Goal: Task Accomplishment & Management: Manage account settings

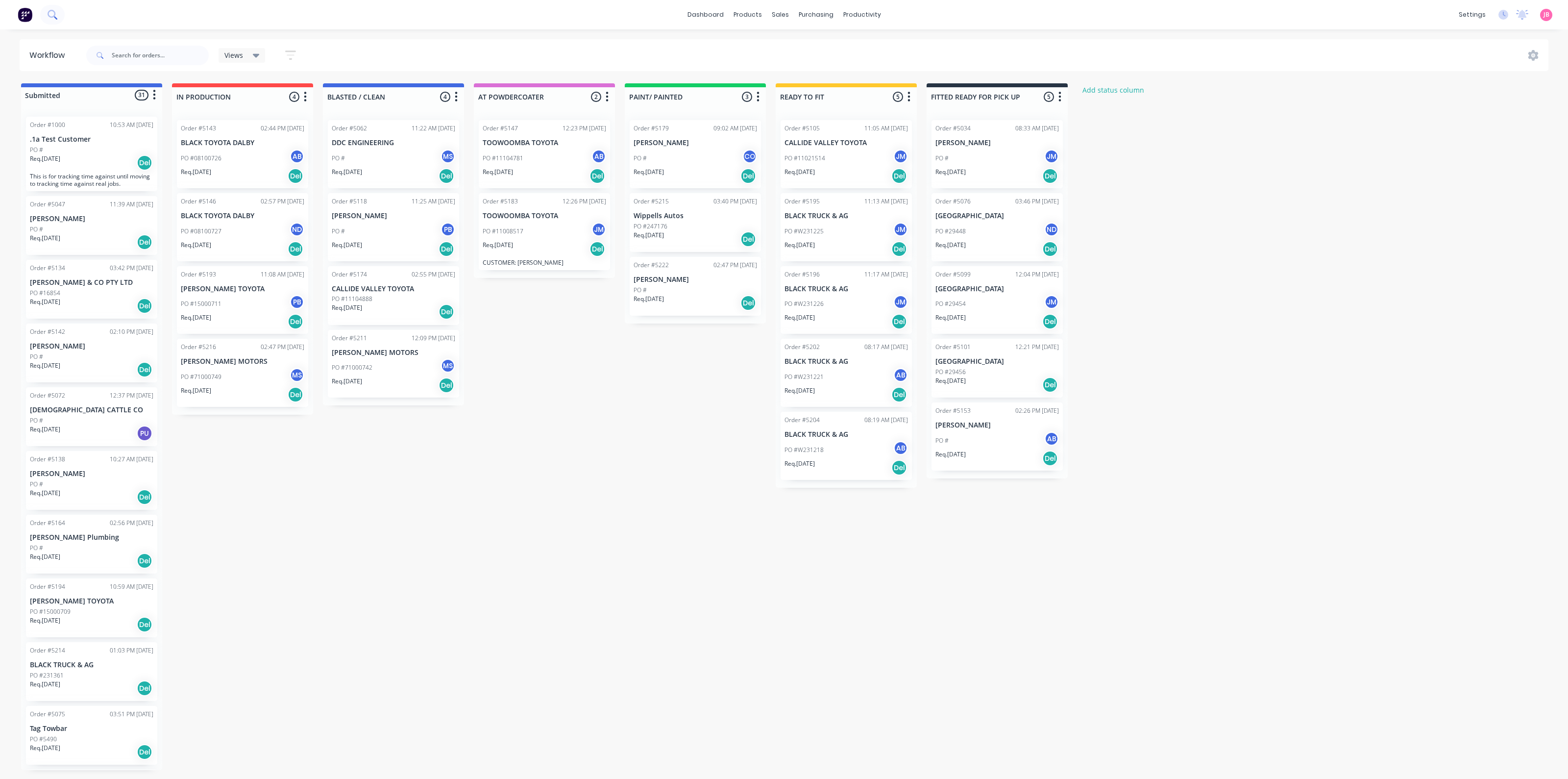
click at [53, 16] on icon at bounding box center [52, 14] width 9 height 9
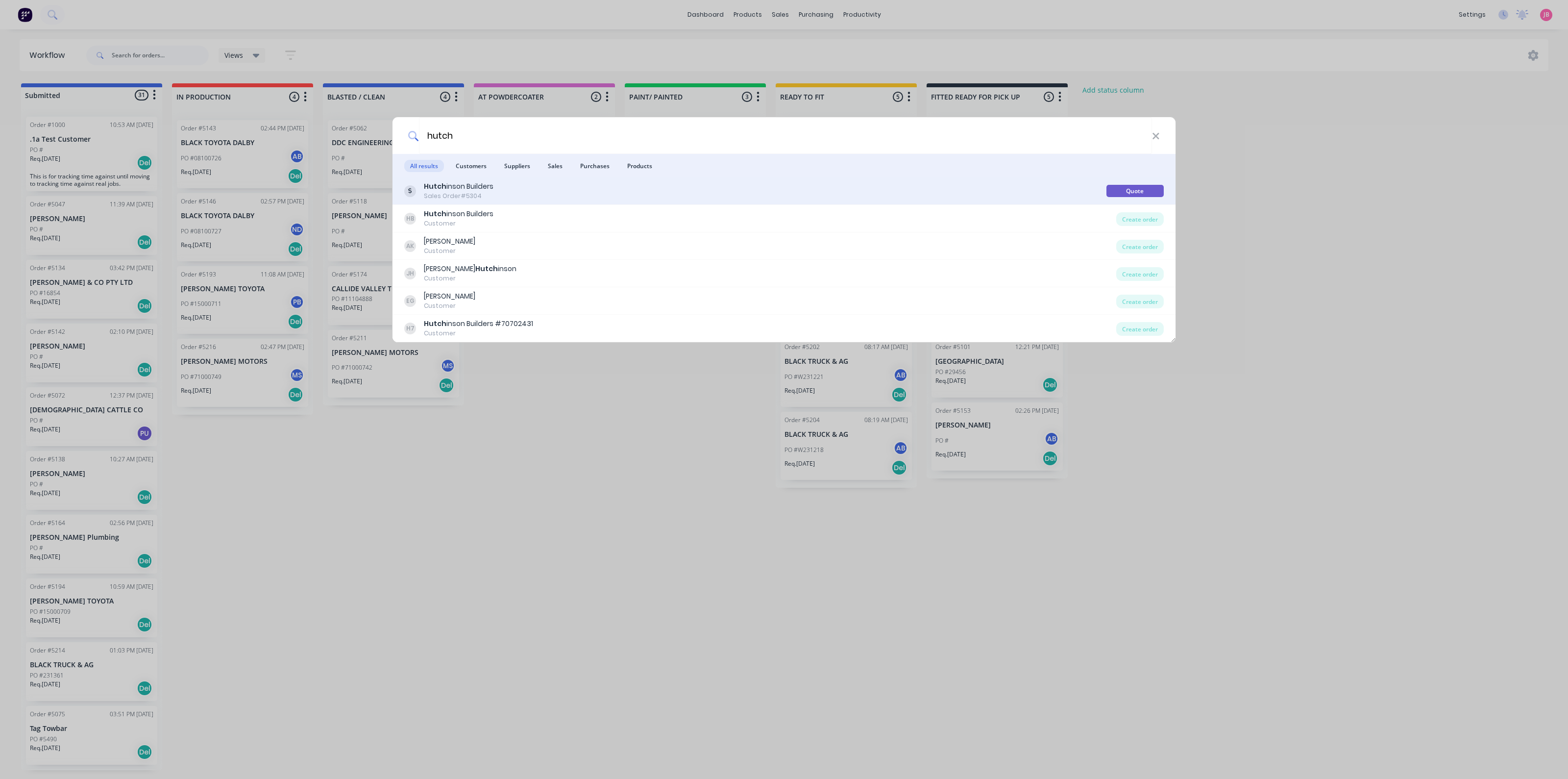
type input "hutch"
click at [529, 197] on div "Hutch inson Builders Sales Order #5304" at bounding box center [755, 190] width 702 height 19
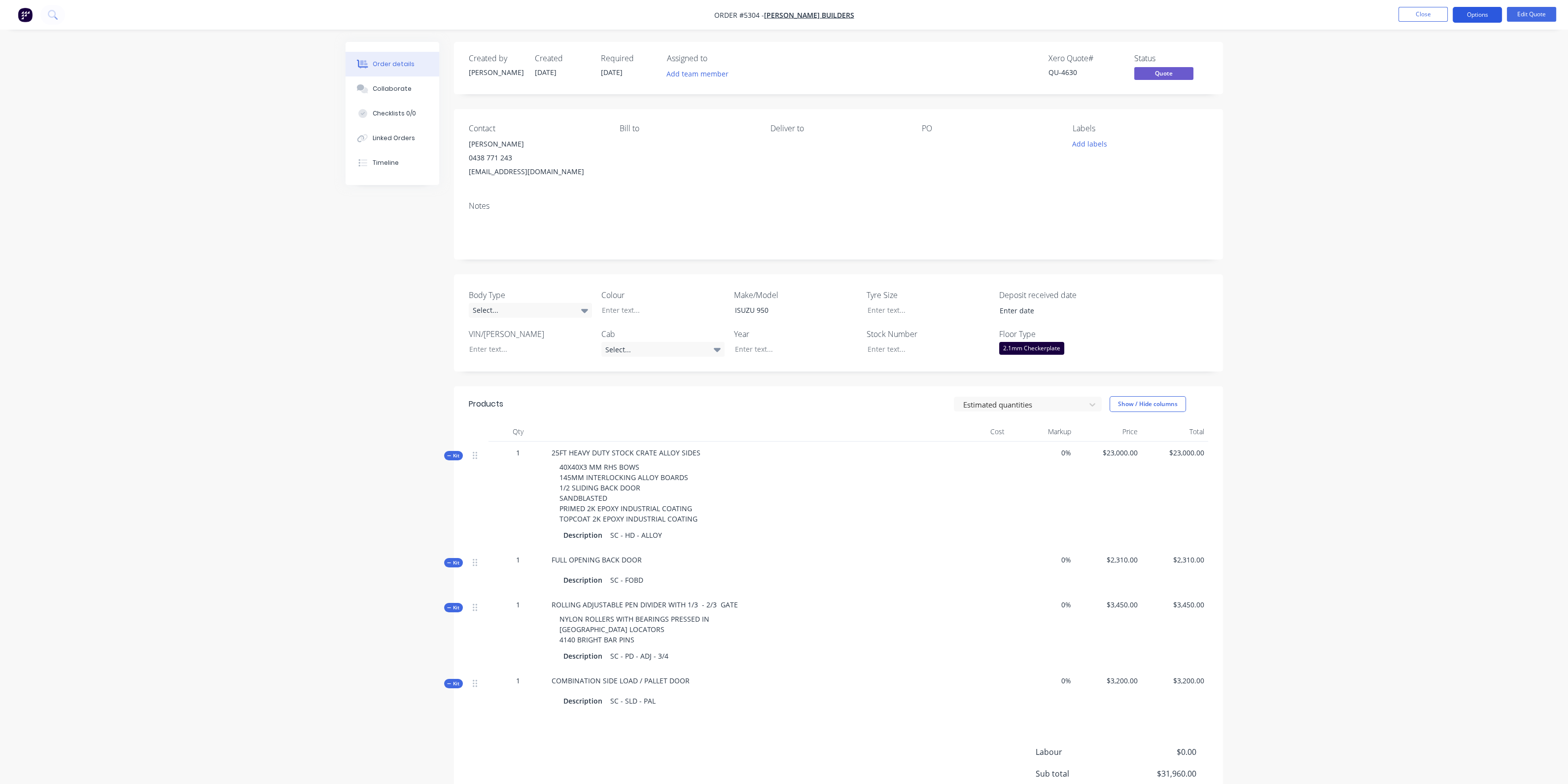
click at [1469, 16] on button "Options" at bounding box center [1478, 14] width 49 height 16
click at [1538, 11] on button "Edit Quote" at bounding box center [1532, 14] width 49 height 15
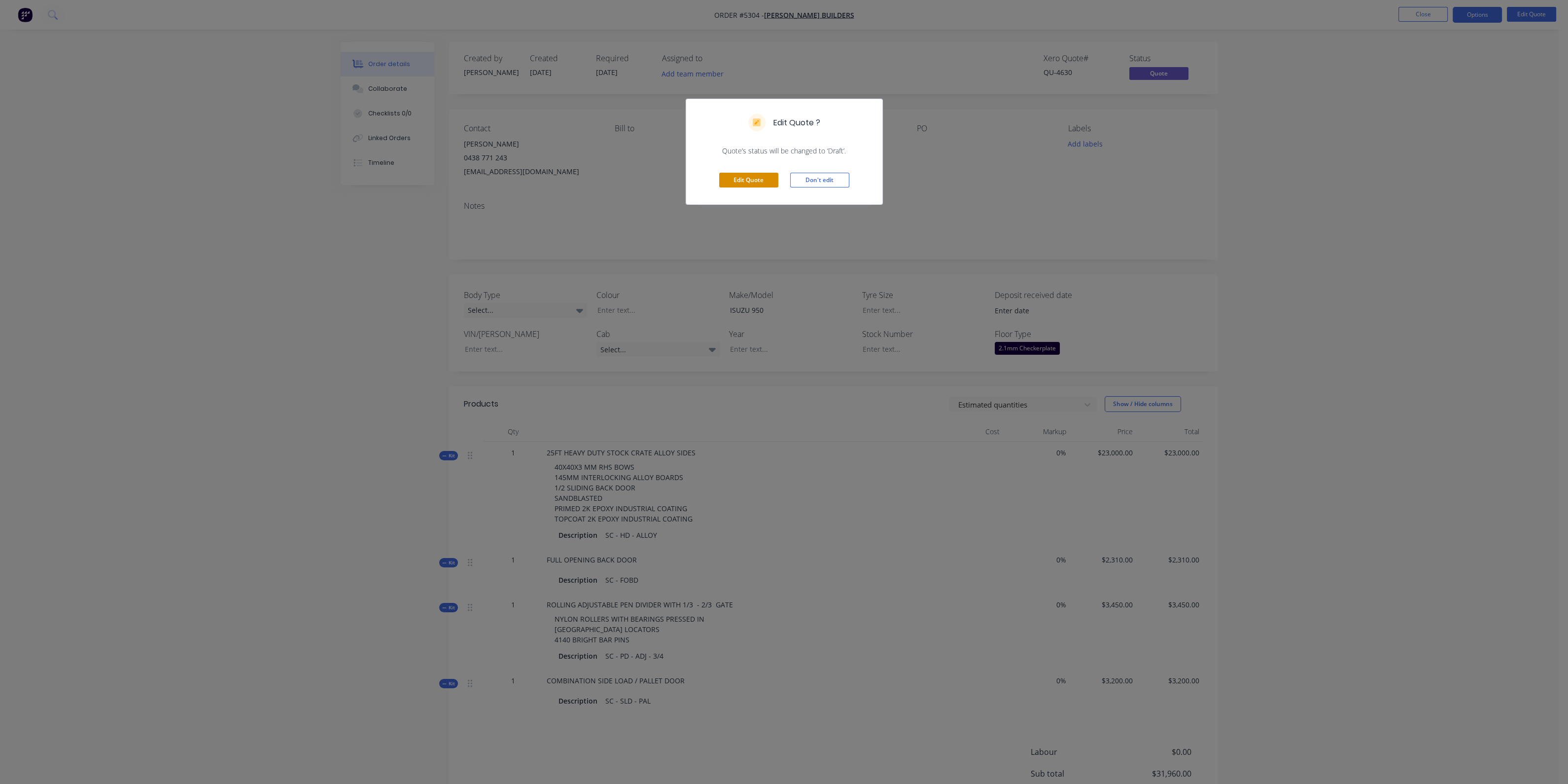
click at [740, 173] on button "Edit Quote" at bounding box center [749, 180] width 59 height 15
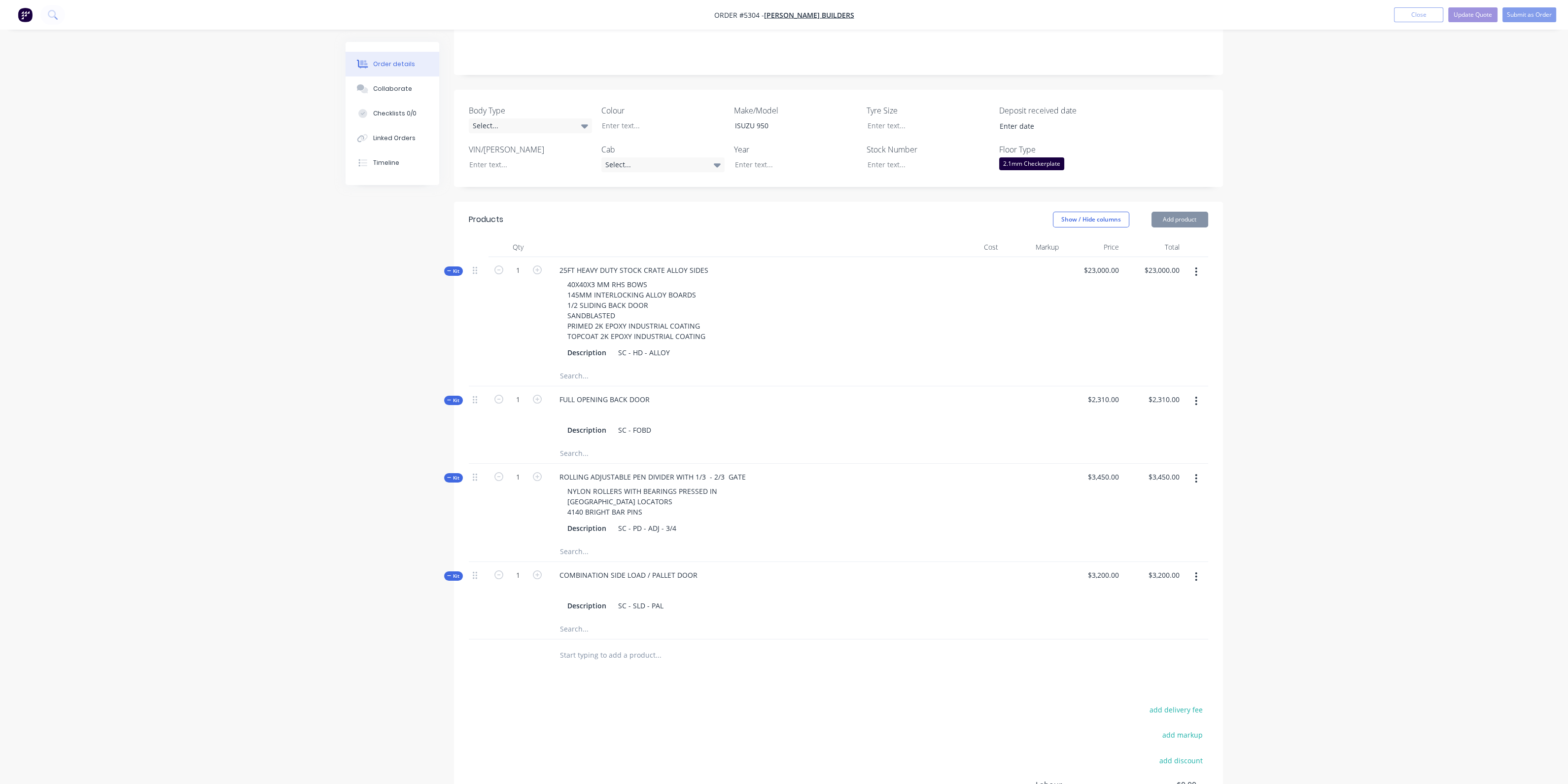
scroll to position [246, 0]
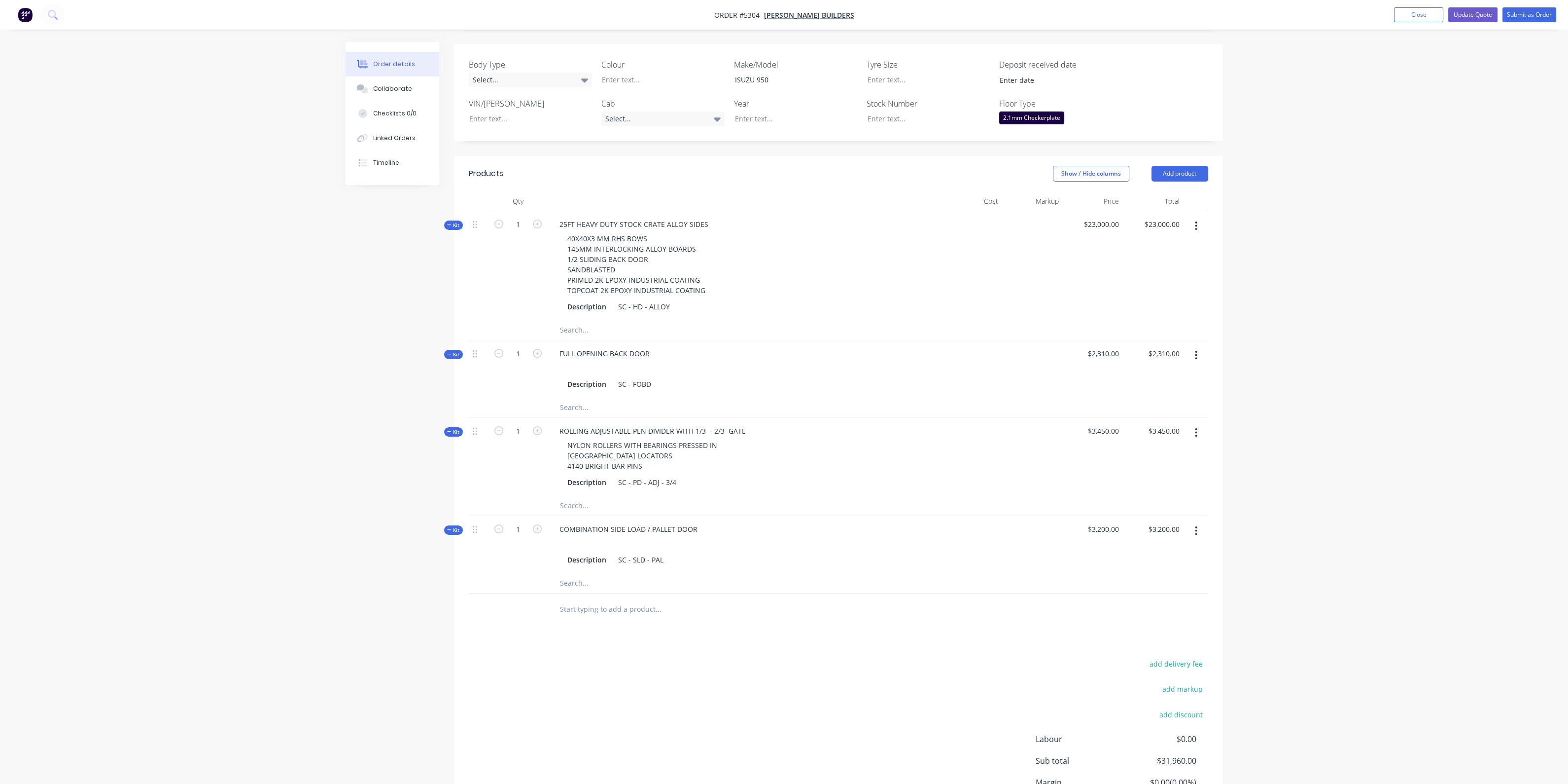
click at [611, 604] on input "text" at bounding box center [658, 609] width 197 height 20
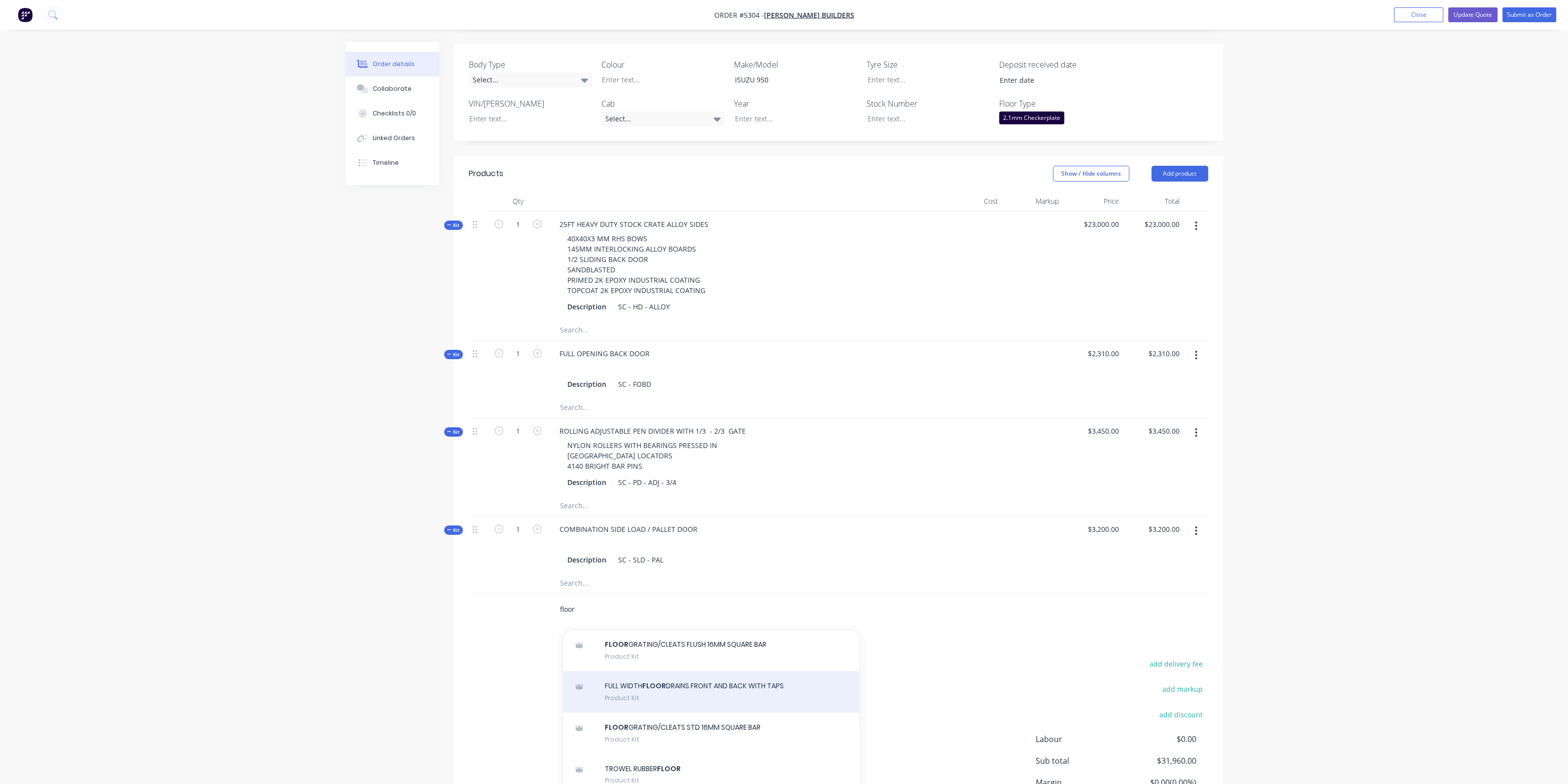
scroll to position [185, 0]
type input "floor"
click at [668, 700] on div "FLOOR GRATING/CLEATS STD 16MM SQUARE BAR Product Kit" at bounding box center [711, 705] width 296 height 41
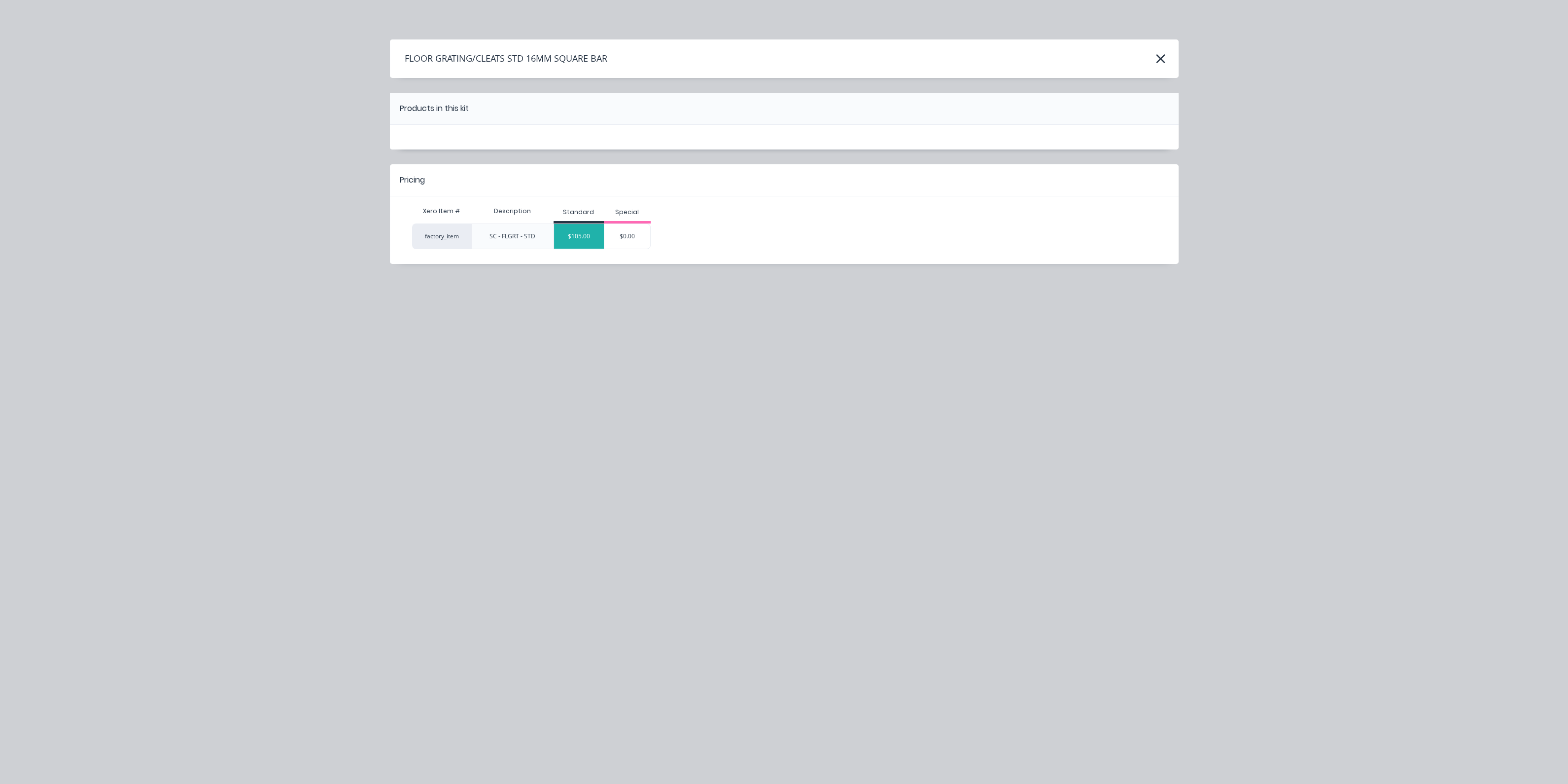
click at [574, 228] on div "$105.00" at bounding box center [579, 236] width 50 height 25
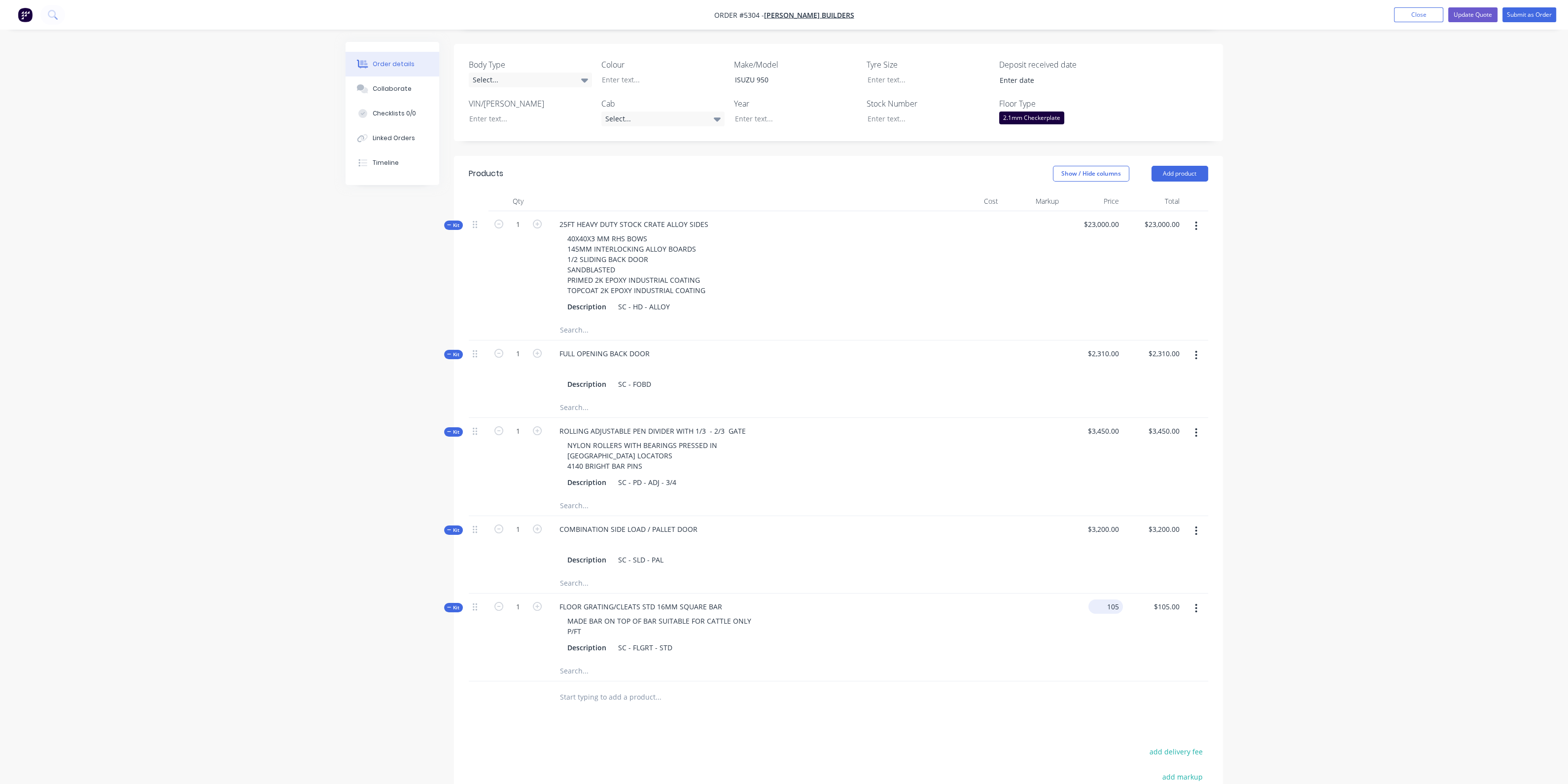
click at [1111, 604] on input "105" at bounding box center [1107, 605] width 30 height 14
click at [1111, 604] on input "105" at bounding box center [1114, 605] width 16 height 14
click at [1038, 111] on div "2.1mm Checkerplate" at bounding box center [1031, 118] width 65 height 13
click at [1034, 123] on button "None" at bounding box center [1074, 124] width 148 height 17
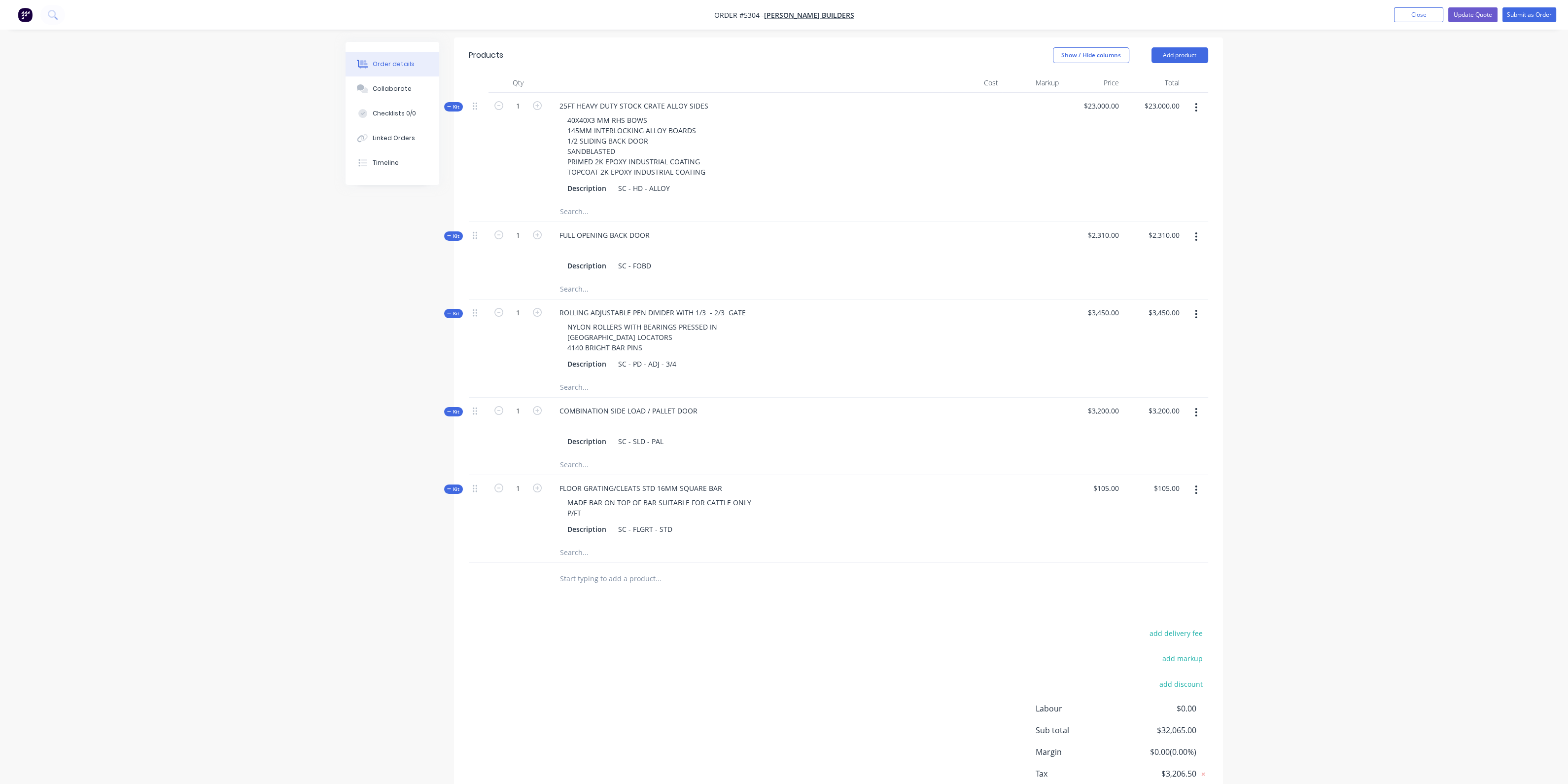
scroll to position [370, 0]
click at [631, 564] on input "text" at bounding box center [658, 573] width 197 height 20
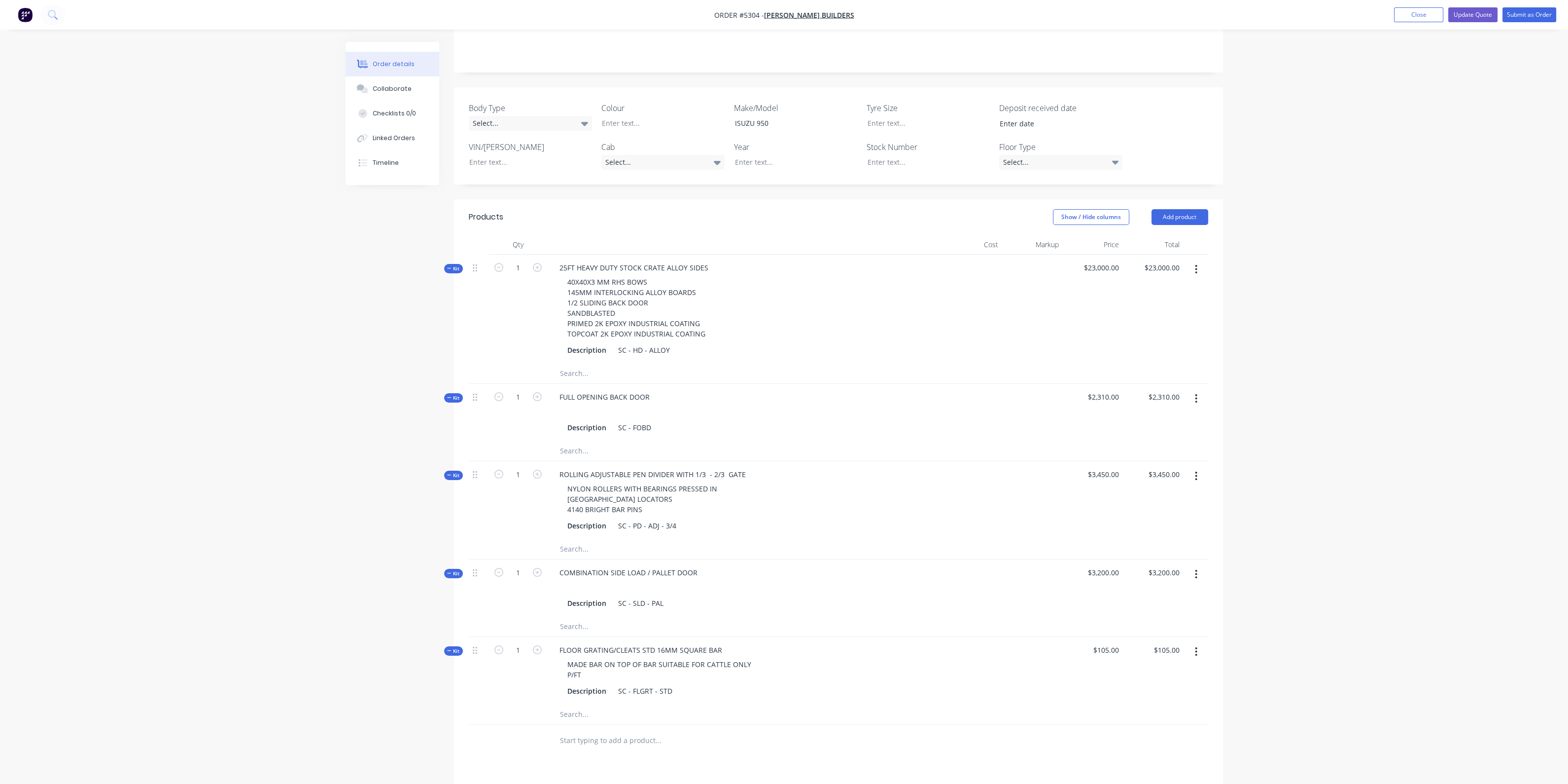
scroll to position [175, 0]
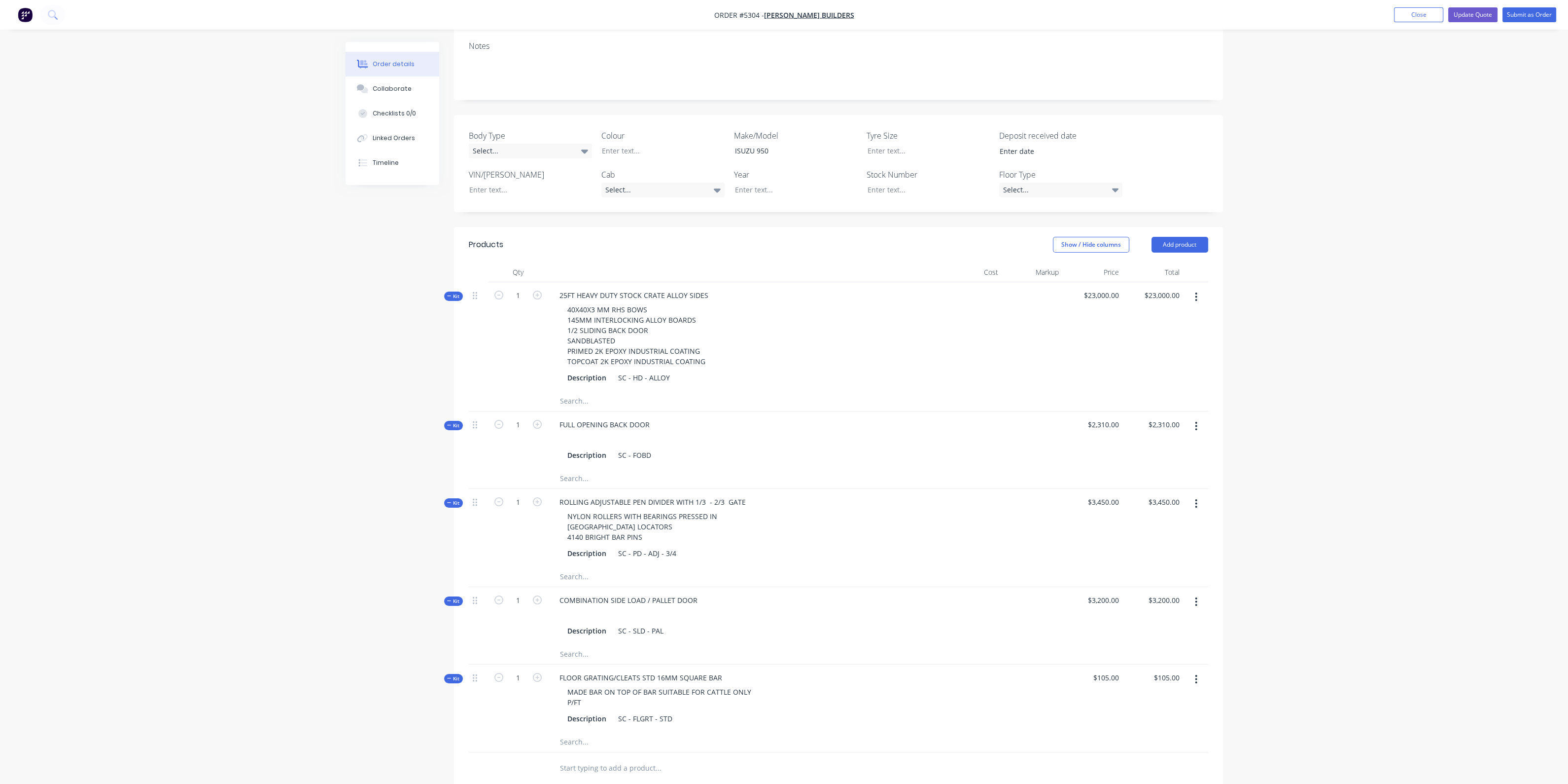
click at [1425, 351] on div "Order details Collaborate Checklists 0/0 Linked Orders Timeline Order details C…" at bounding box center [784, 430] width 1568 height 1211
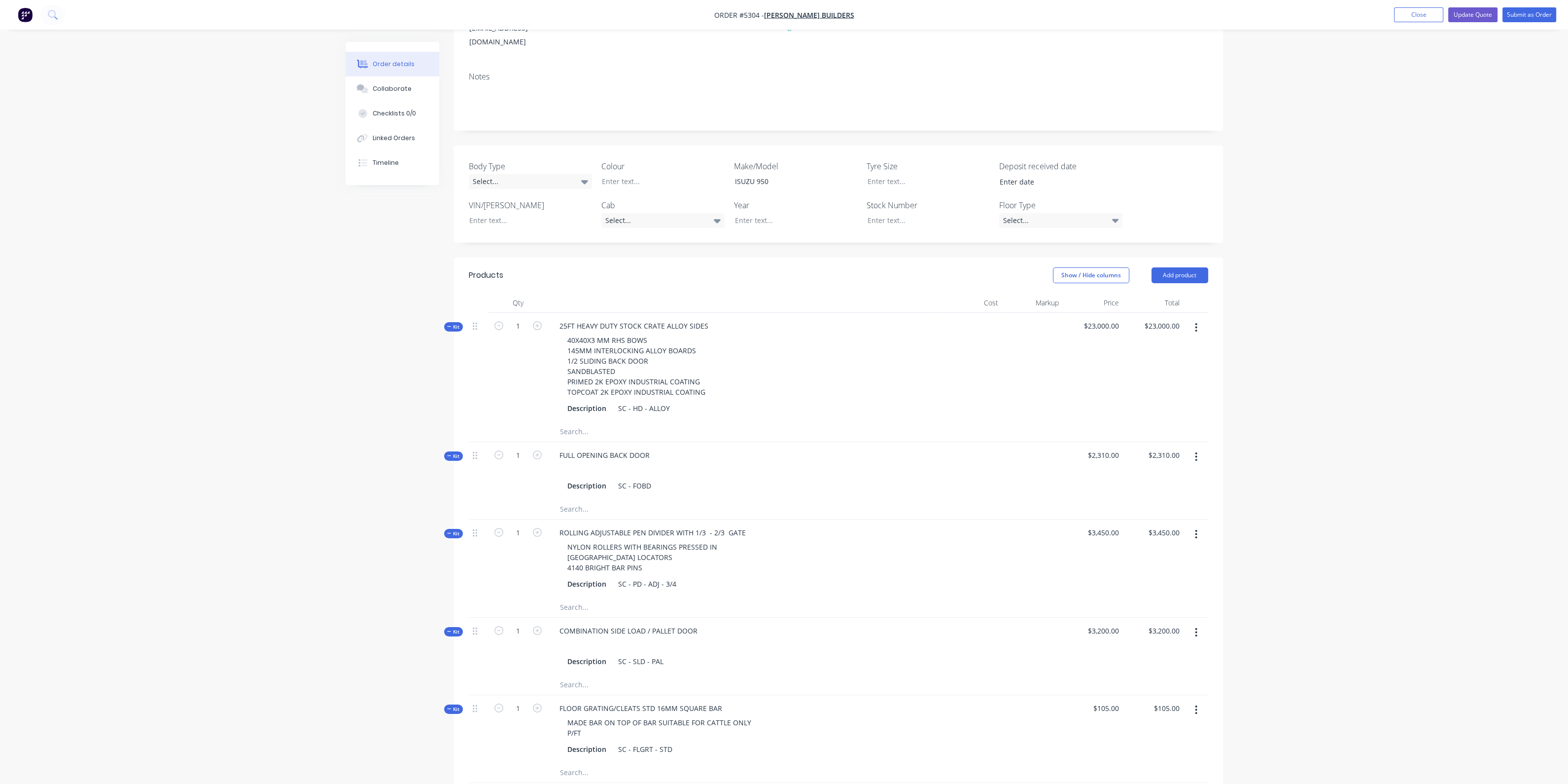
scroll to position [299, 0]
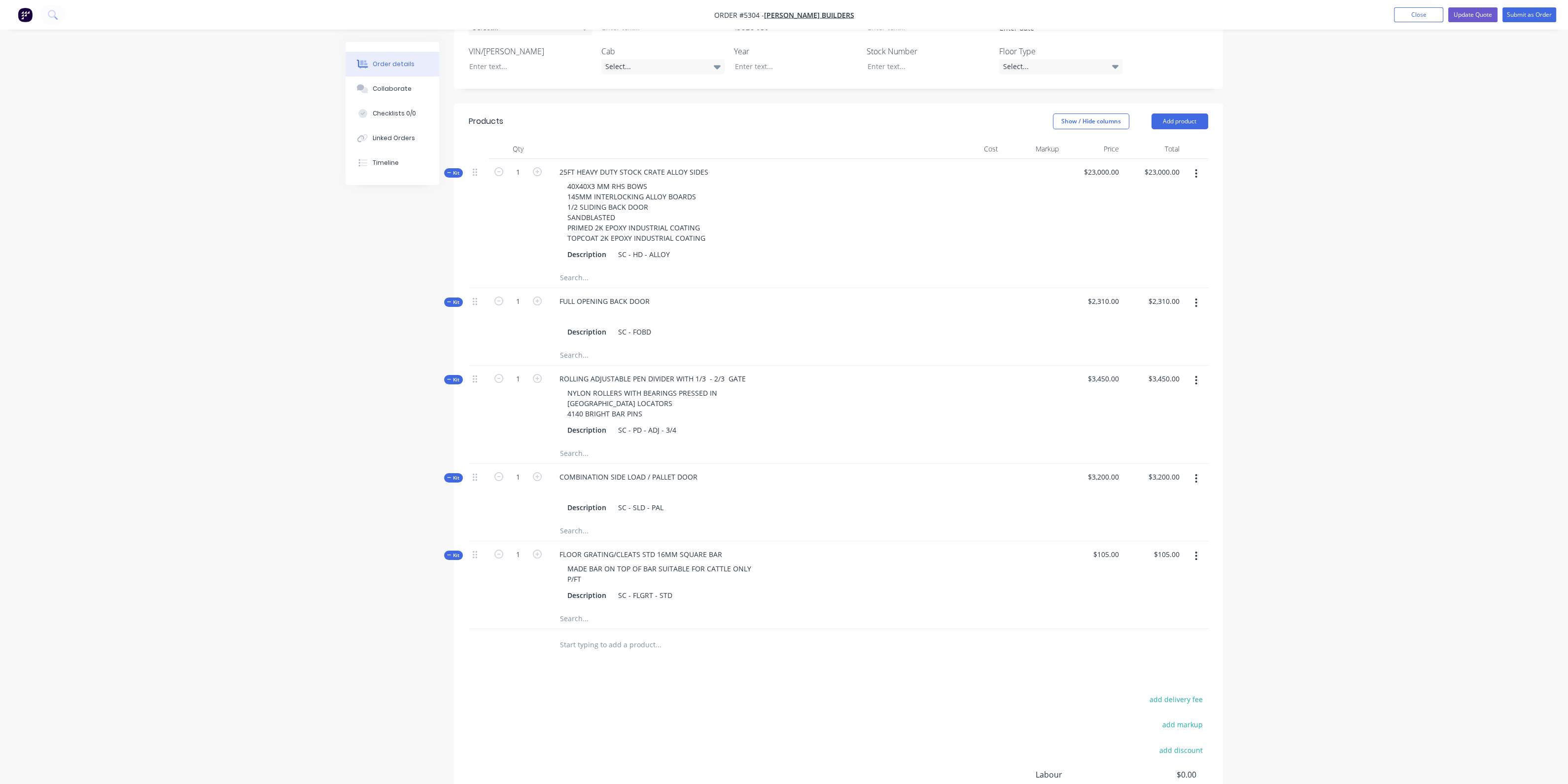
click at [1104, 541] on div "$105.00 $105.00" at bounding box center [1094, 575] width 61 height 67
click at [1111, 549] on input "105" at bounding box center [1107, 554] width 30 height 14
type input "$2,625.00"
click at [1304, 480] on div "Order details Collaborate Checklists 0/0 Linked Orders Timeline Order details C…" at bounding box center [784, 307] width 1568 height 1211
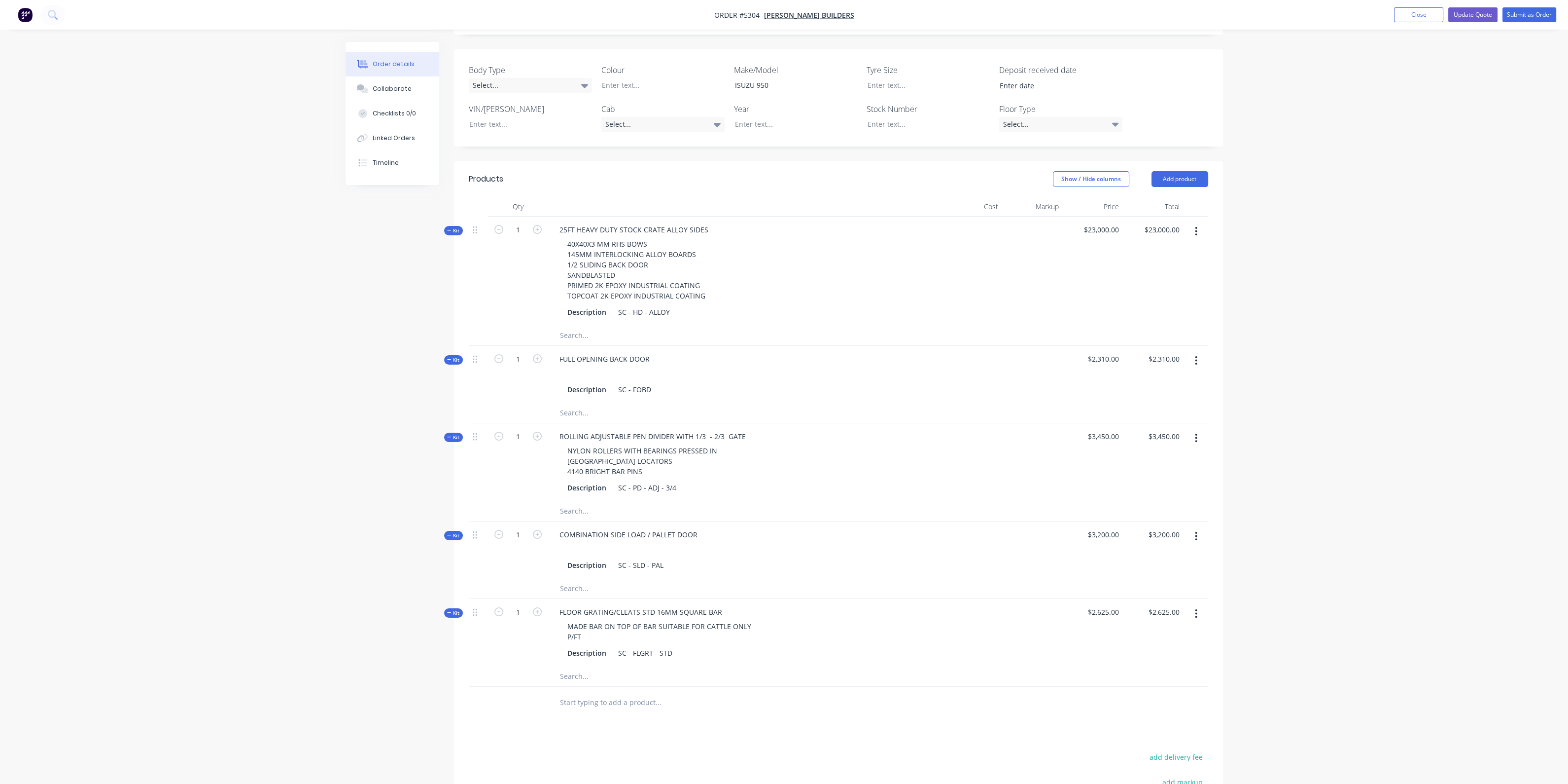
scroll to position [360, 0]
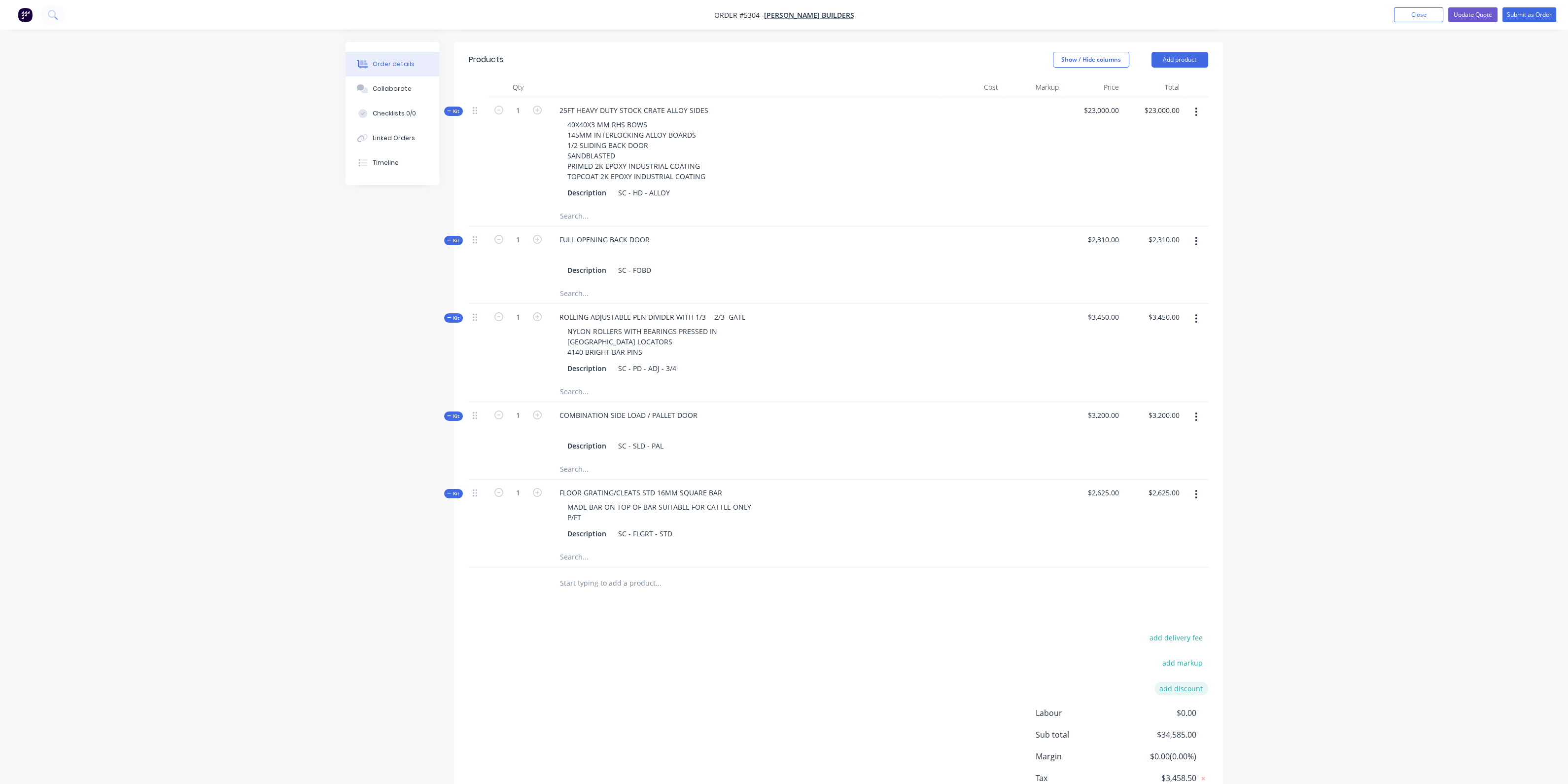
click at [1180, 682] on button "add discount" at bounding box center [1181, 689] width 53 height 13
click at [1177, 684] on input at bounding box center [1170, 689] width 44 height 15
type input "8"
type input "7.50%"
click at [1271, 621] on div "Order details Collaborate Checklists 0/0 Linked Orders Timeline Order details C…" at bounding box center [784, 244] width 1568 height 1208
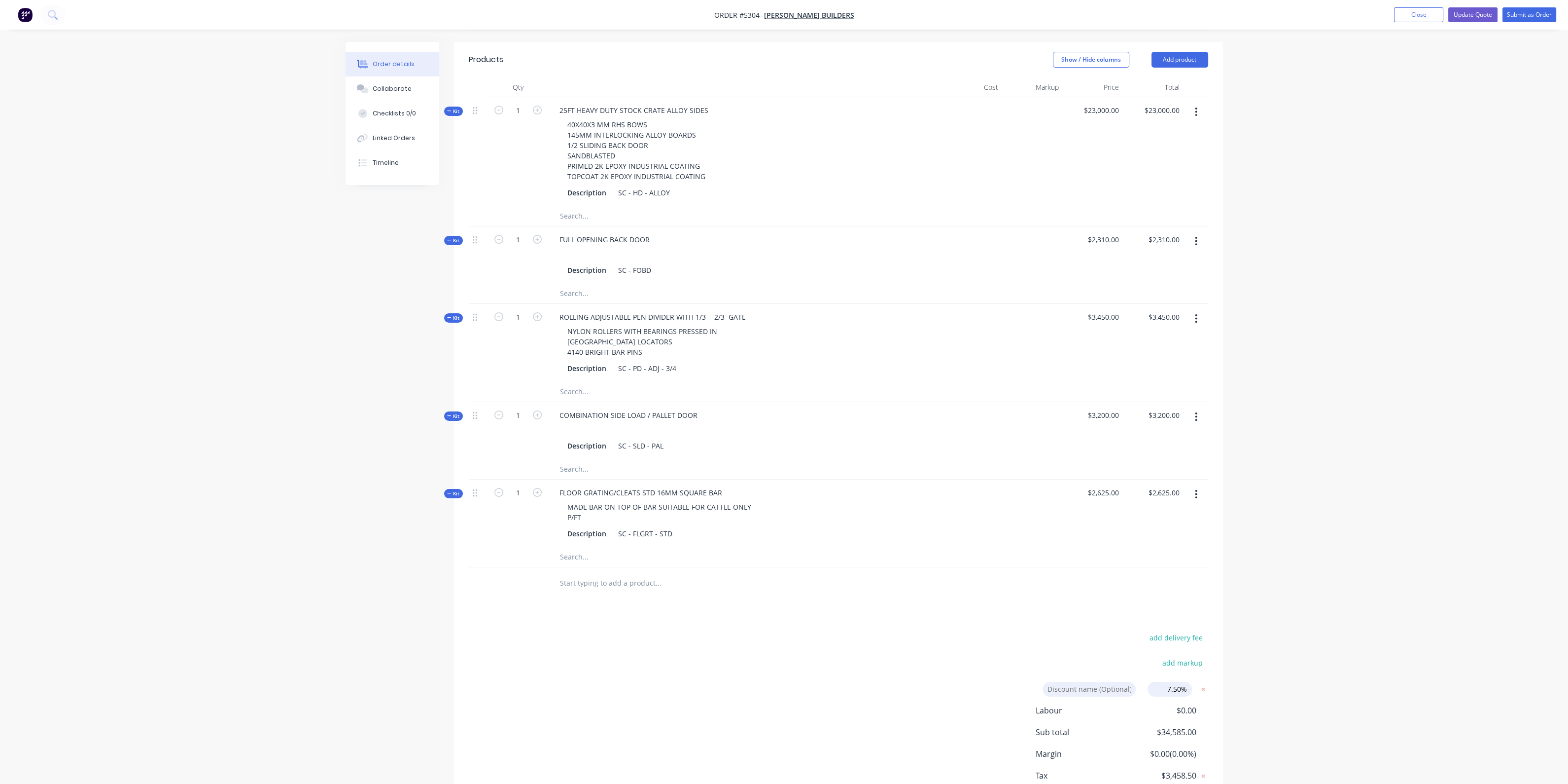
click at [1205, 600] on div "Products Show / Hide columns Add product Qty Cost Markup Price Total Kit 1 25FT…" at bounding box center [838, 438] width 769 height 791
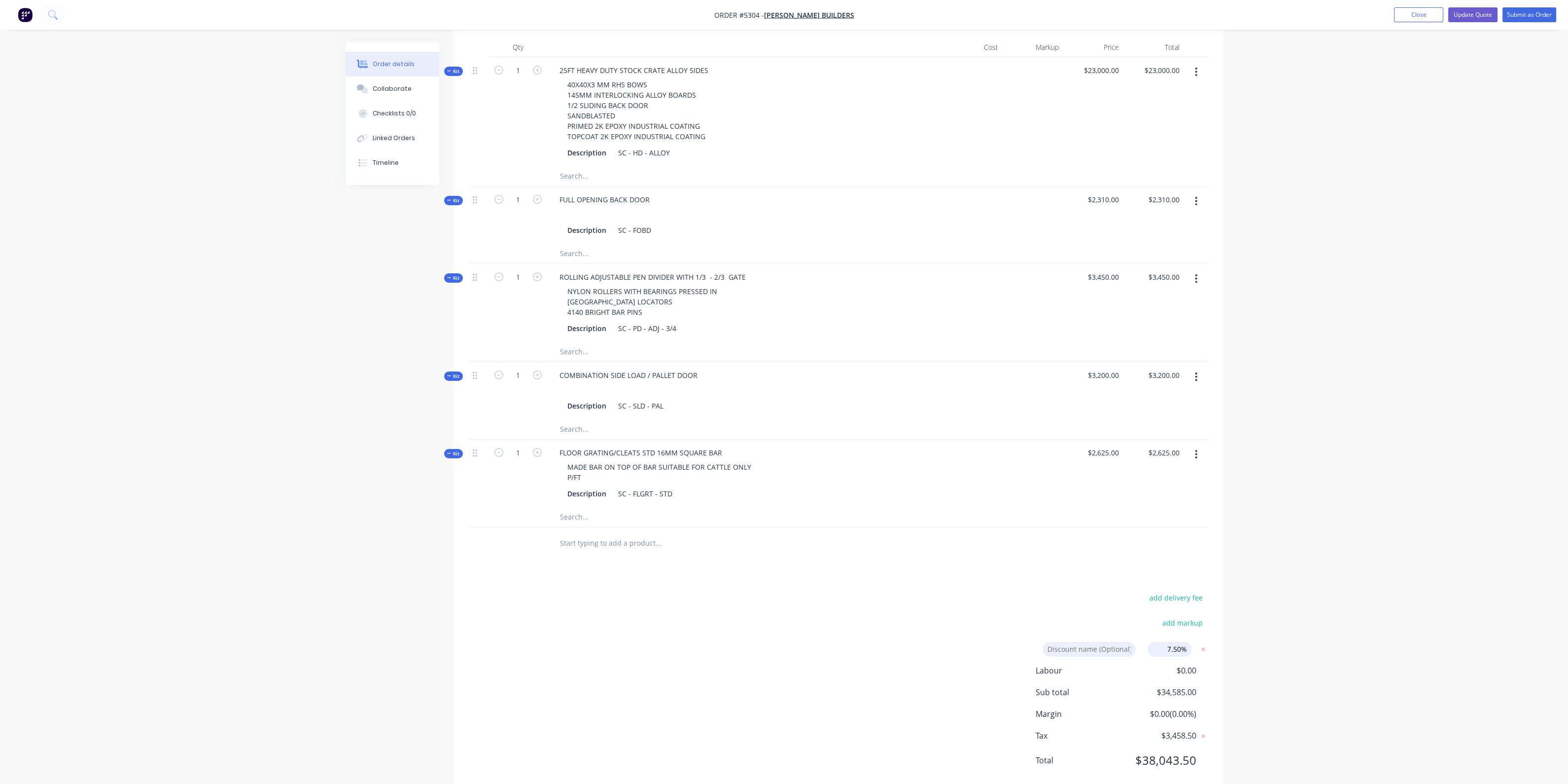
scroll to position [419, 0]
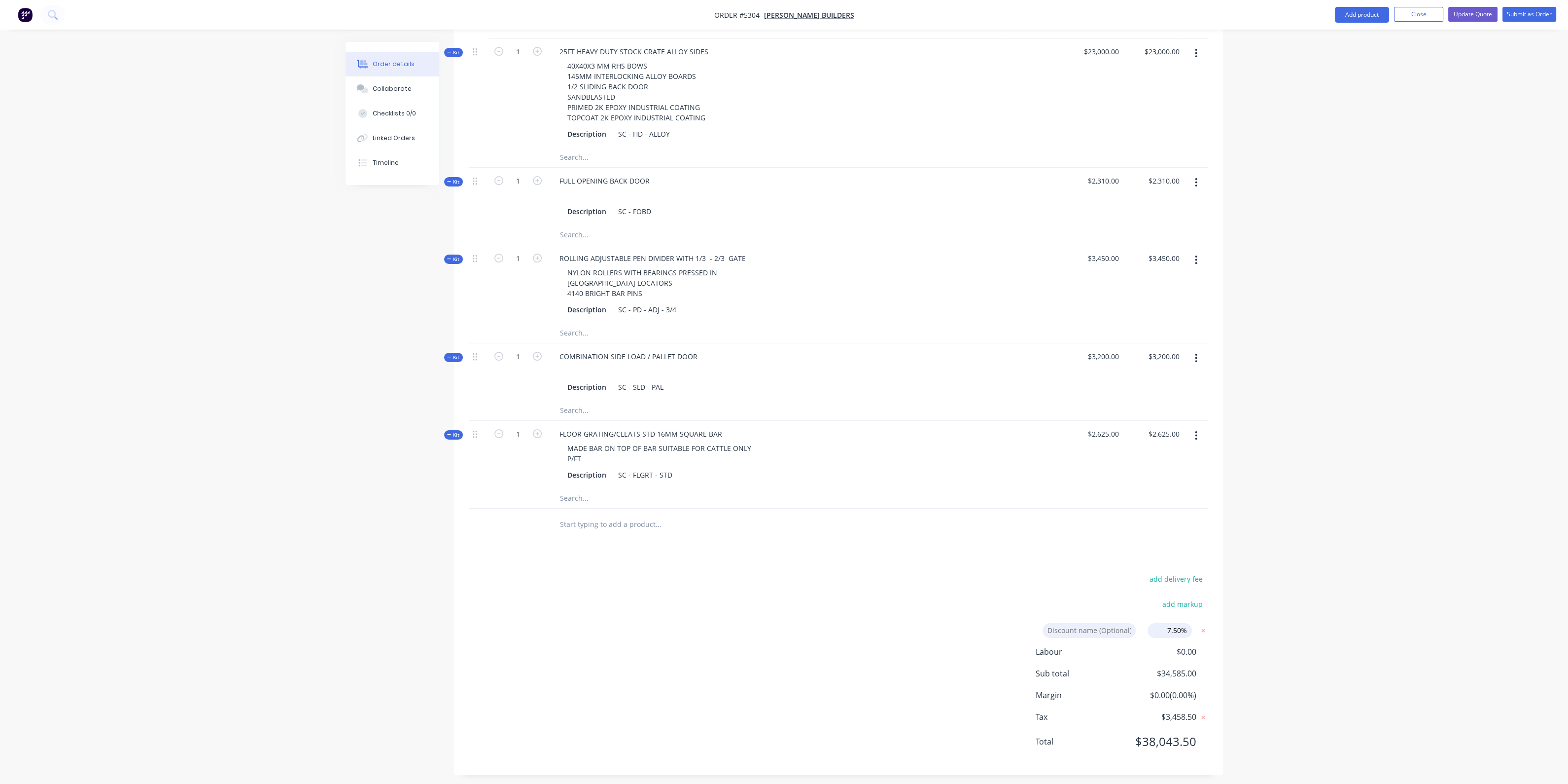
click at [1104, 624] on input at bounding box center [1089, 630] width 93 height 15
click at [1060, 580] on div "add delivery fee add markup Discount name (Optional) 7.50% 7.50% 0% Labour $0.0…" at bounding box center [838, 666] width 739 height 188
click at [1205, 629] on icon at bounding box center [1203, 630] width 3 height 3
click at [1188, 623] on button "add discount" at bounding box center [1181, 629] width 53 height 13
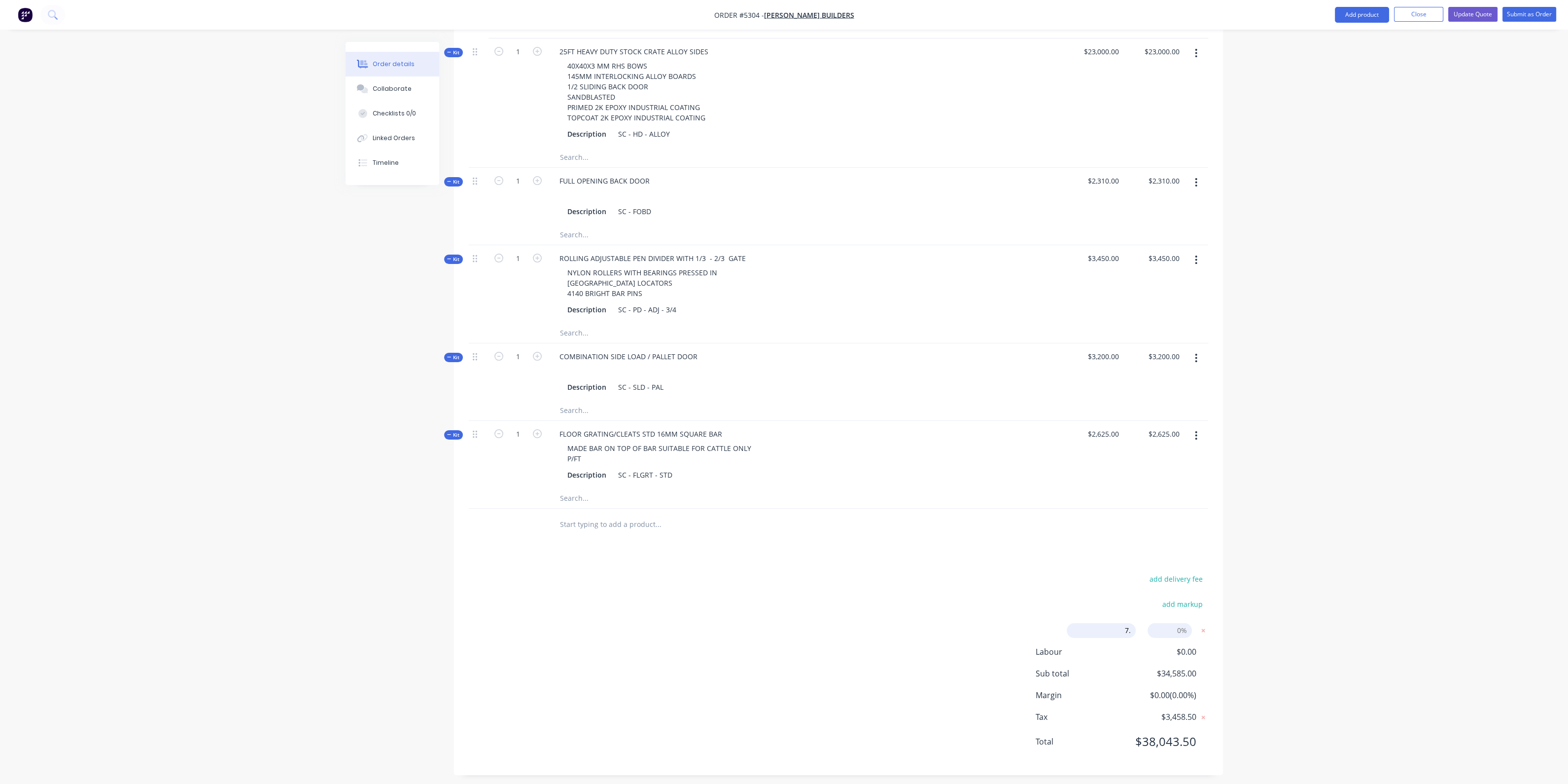
type input "7"
type input "h"
type input "HUTCHIES DISCOUNT"
click at [1176, 626] on input at bounding box center [1170, 630] width 44 height 15
type input "5"
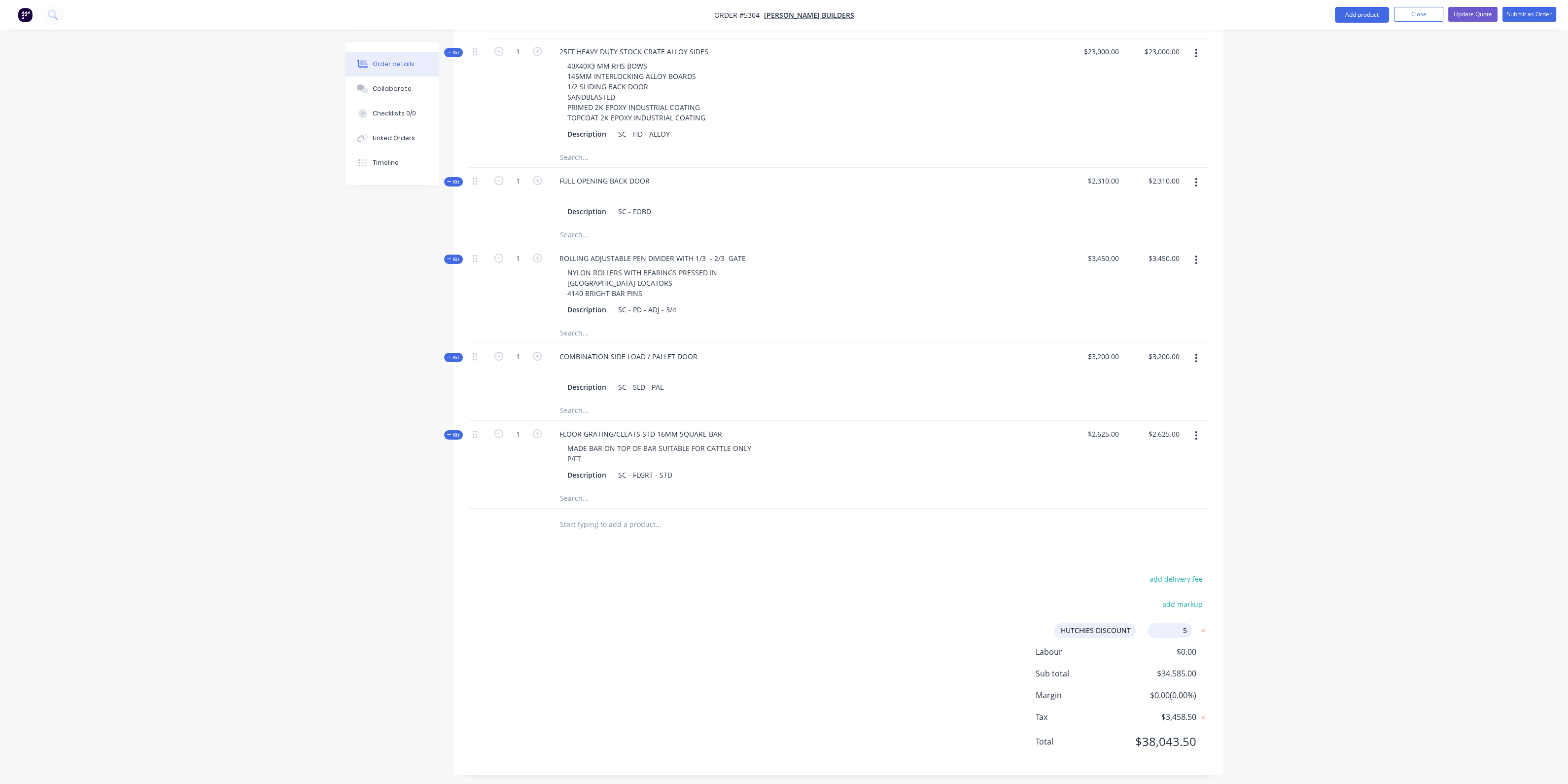
click input "submit" at bounding box center [0, 0] width 0 height 0
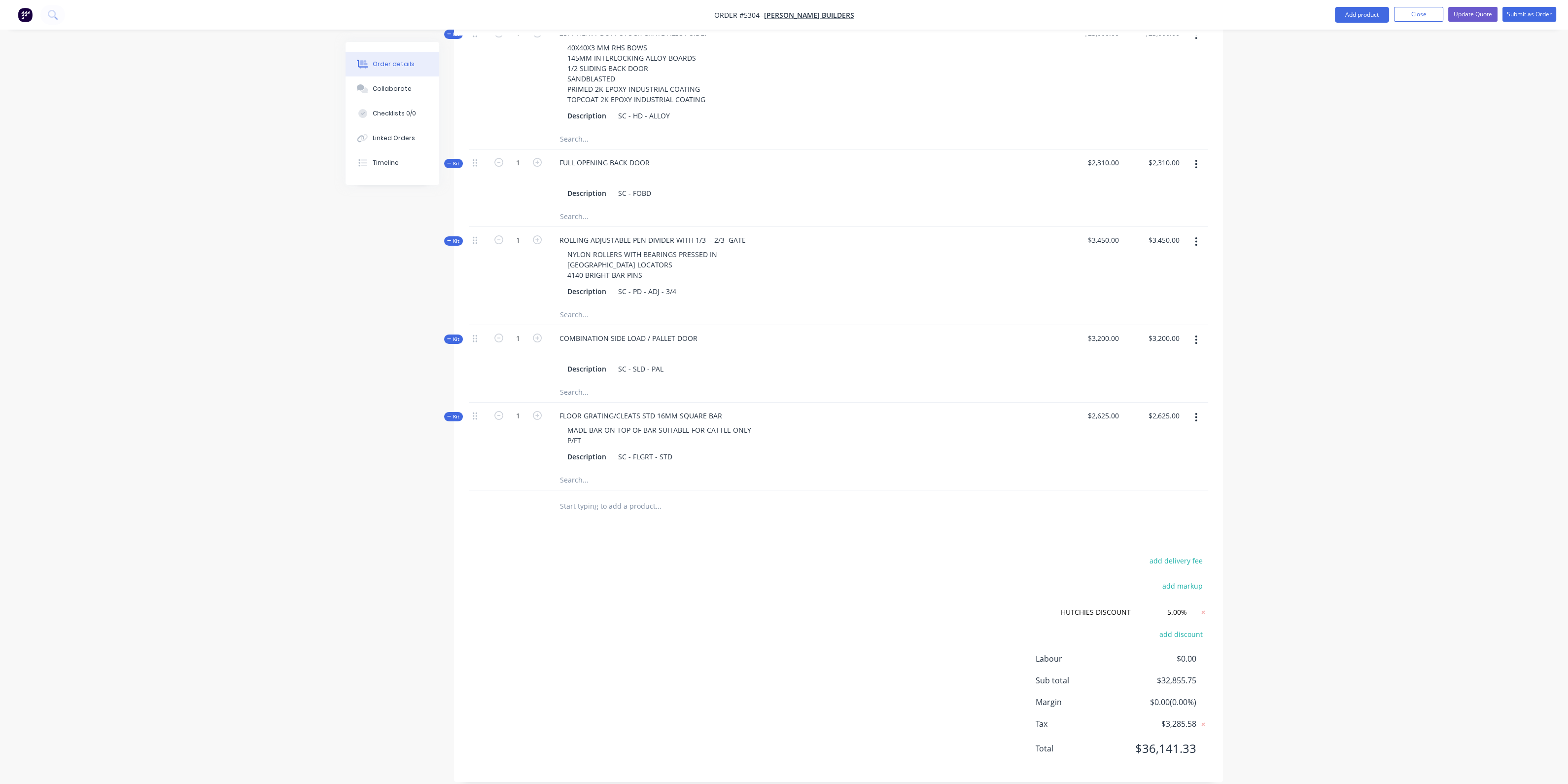
scroll to position [444, 0]
click at [1177, 598] on input "5.00%" at bounding box center [1170, 605] width 44 height 15
click input "submit" at bounding box center [0, 0] width 0 height 0
type input "8.00%"
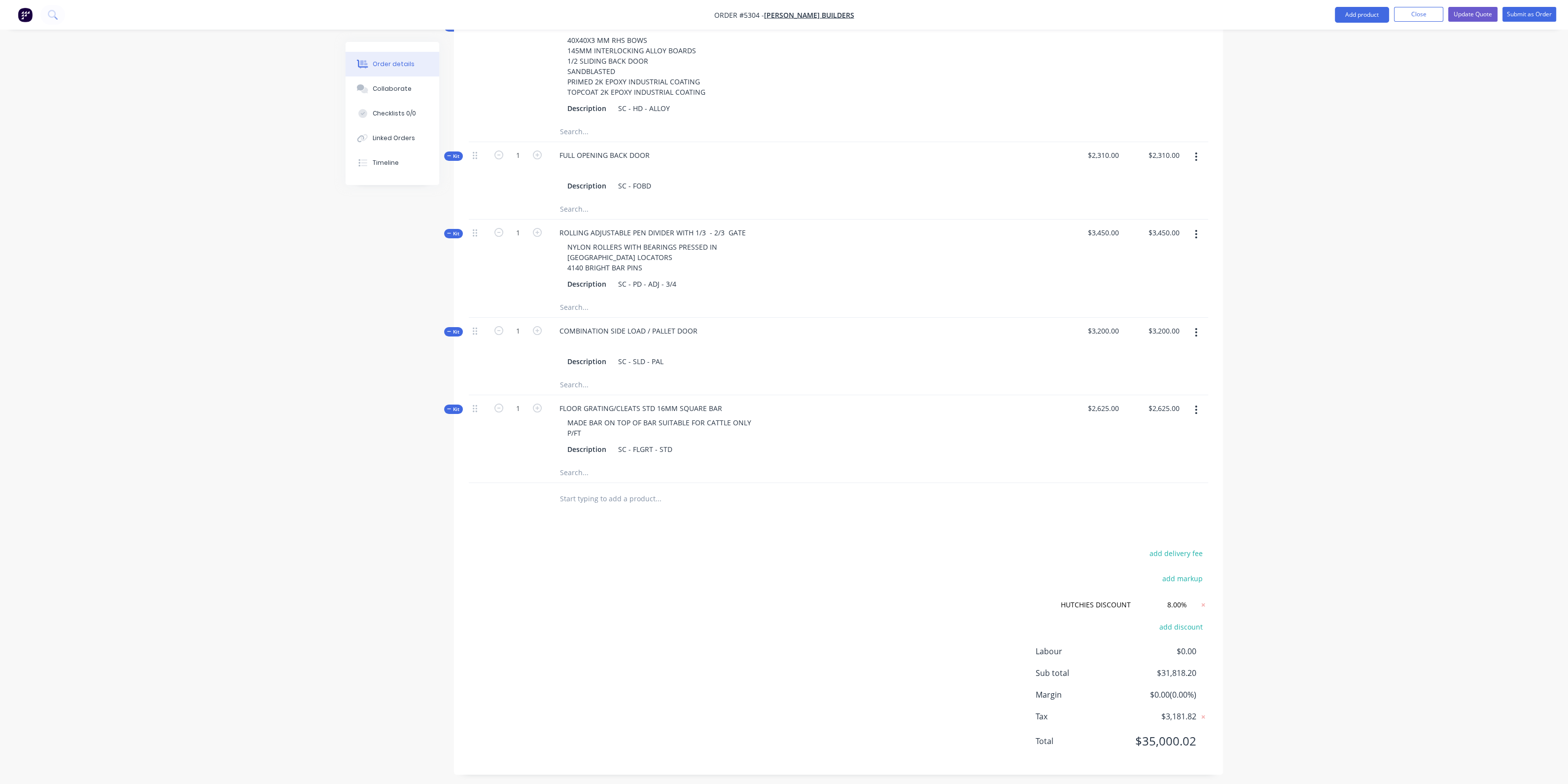
click at [1173, 522] on div "Products Show / Hide columns Add product Qty Cost Markup Price Total Kit 1 25FT…" at bounding box center [838, 365] width 769 height 817
click at [1263, 448] on div "Order details Collaborate Checklists 0/0 Linked Orders Timeline Order details C…" at bounding box center [784, 172] width 1568 height 1233
click at [589, 415] on div "MADE BAR ON TOP OF BAR SUITABLE FOR CATTLE ONLY P/FT" at bounding box center [659, 428] width 200 height 25
click at [687, 428] on div "MADE 16MM BAR ON TOP OF BAR SUITABLE FOR CATTLE ONLY P/FT" at bounding box center [670, 428] width 222 height 25
click at [735, 596] on div "add delivery fee add markup HUTCHIES DISCOUNT HUTCHIES DISCOUNT Discount name (…" at bounding box center [838, 652] width 739 height 213
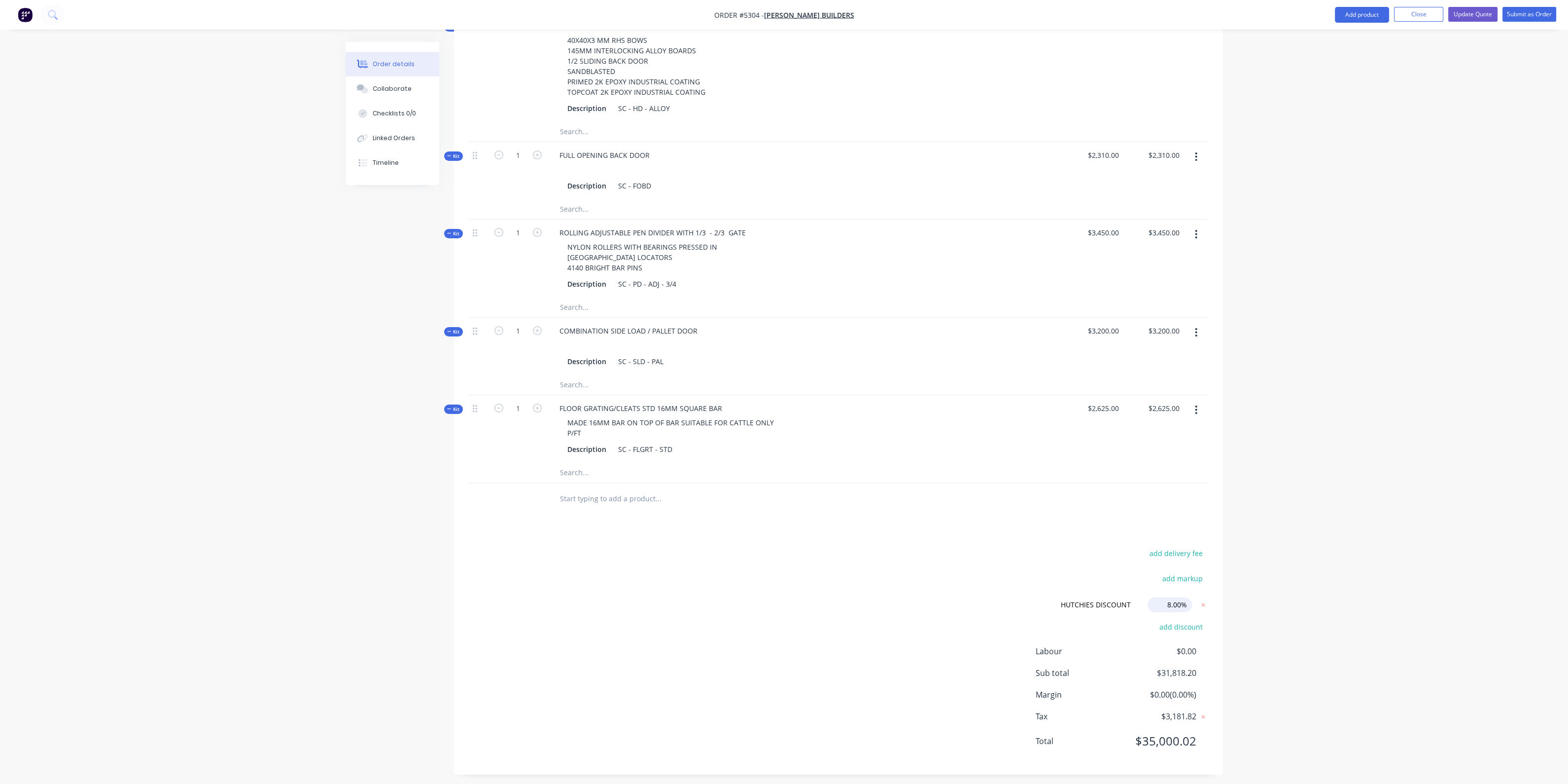
click at [1177, 601] on input "8.00%" at bounding box center [1170, 605] width 44 height 15
drag, startPoint x: 1179, startPoint y: 598, endPoint x: 1166, endPoint y: 599, distance: 13.0
click at [1166, 599] on input "8.00%" at bounding box center [1170, 605] width 44 height 15
type input "8%"
click at [1203, 600] on icon at bounding box center [1203, 605] width 10 height 10
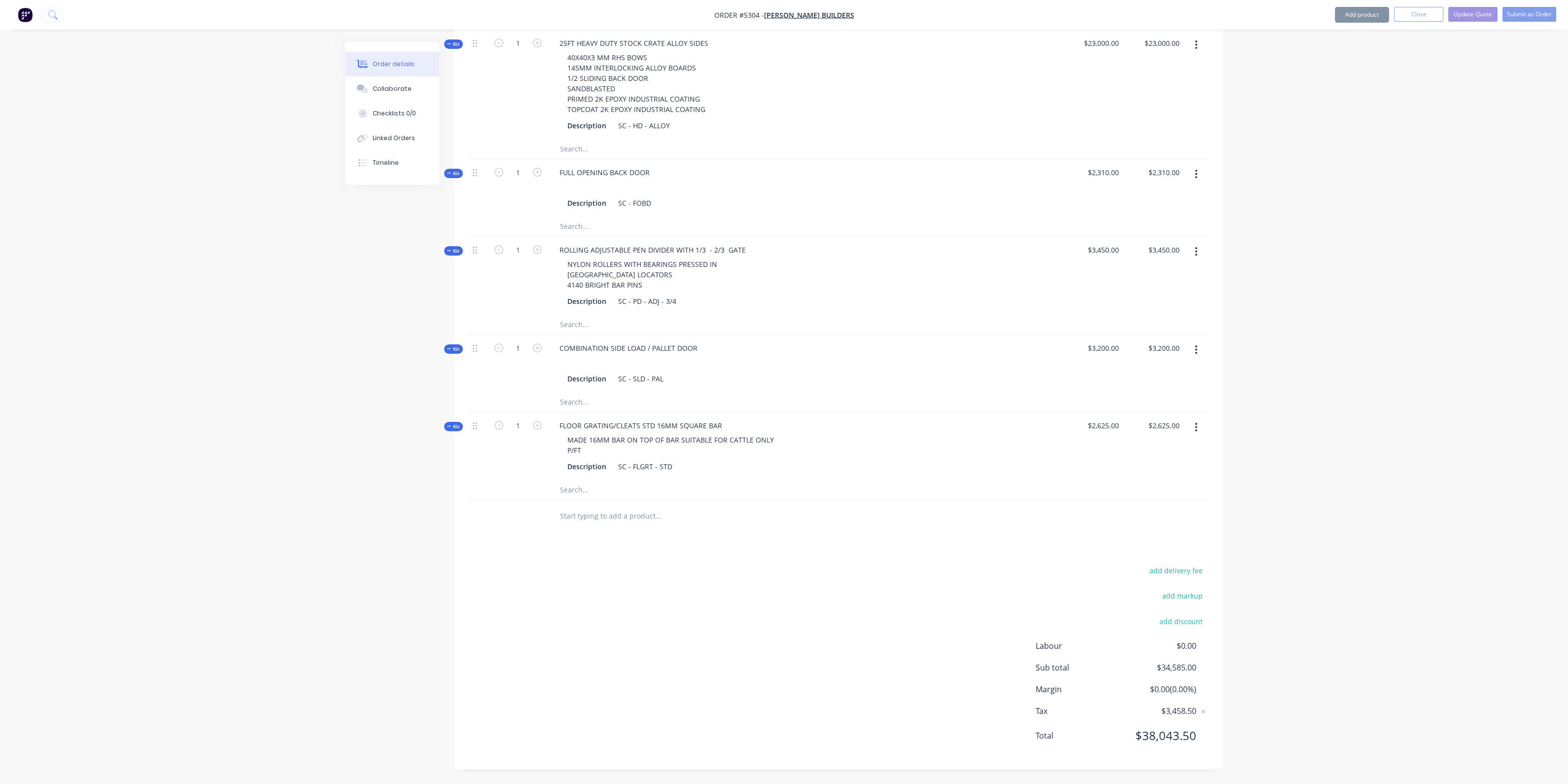
scroll to position [421, 0]
click at [1182, 624] on button "add discount" at bounding box center [1181, 627] width 53 height 13
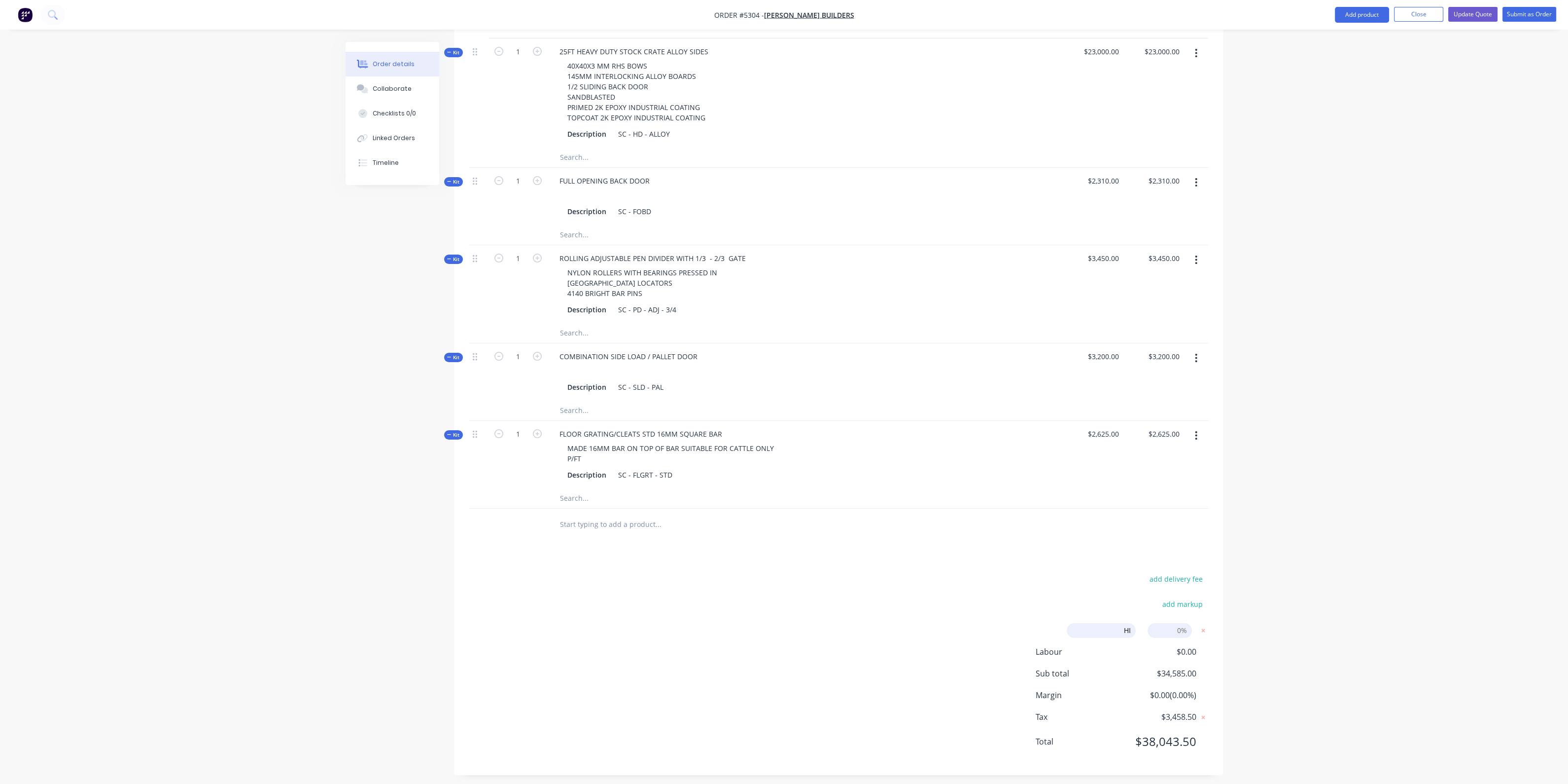
type input "H"
type input "U"
type input "HUTCHIES DISCOUNT"
click at [1159, 623] on input at bounding box center [1170, 630] width 44 height 15
type input "8"
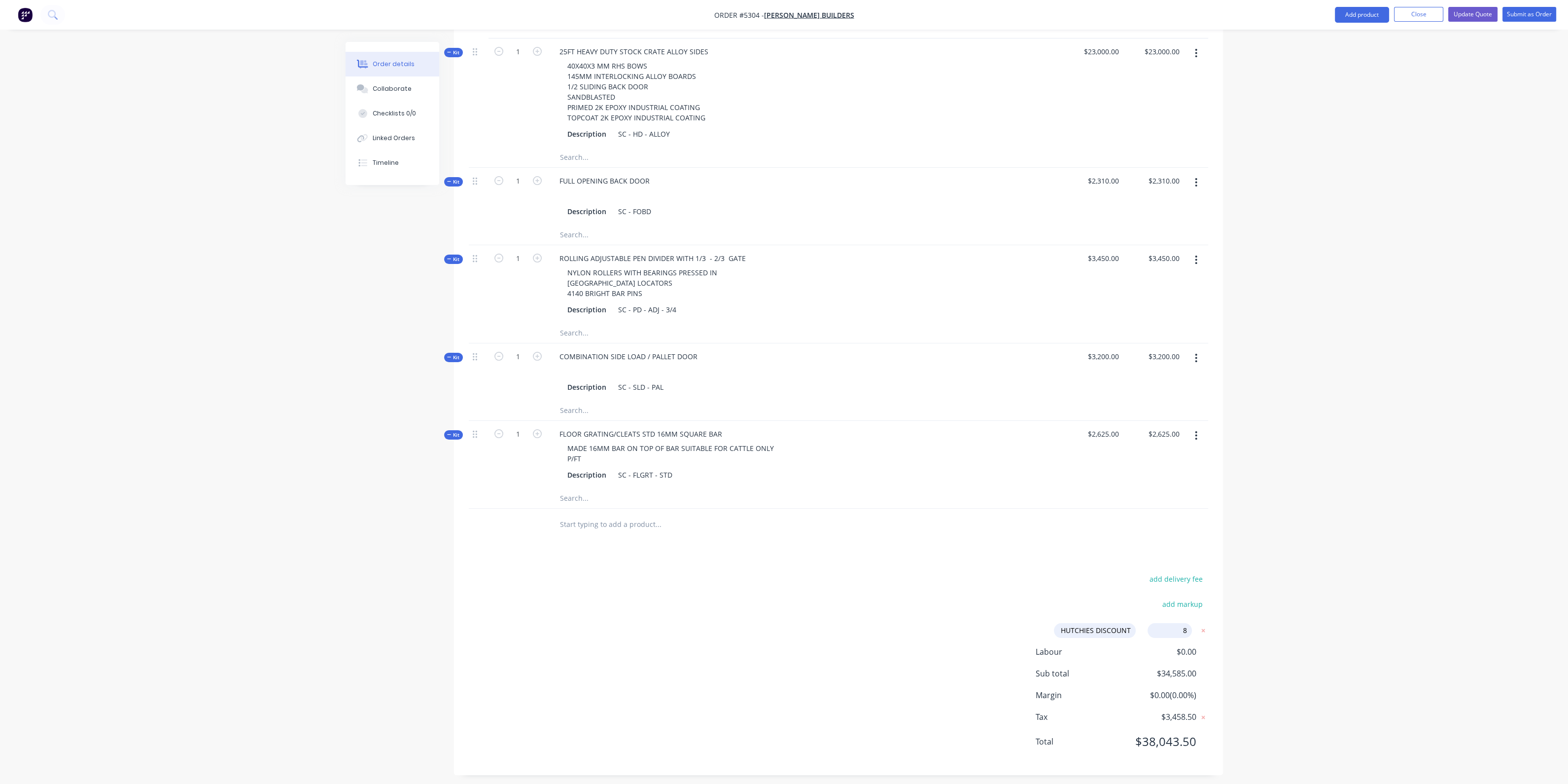
click input "submit" at bounding box center [0, 0] width 0 height 0
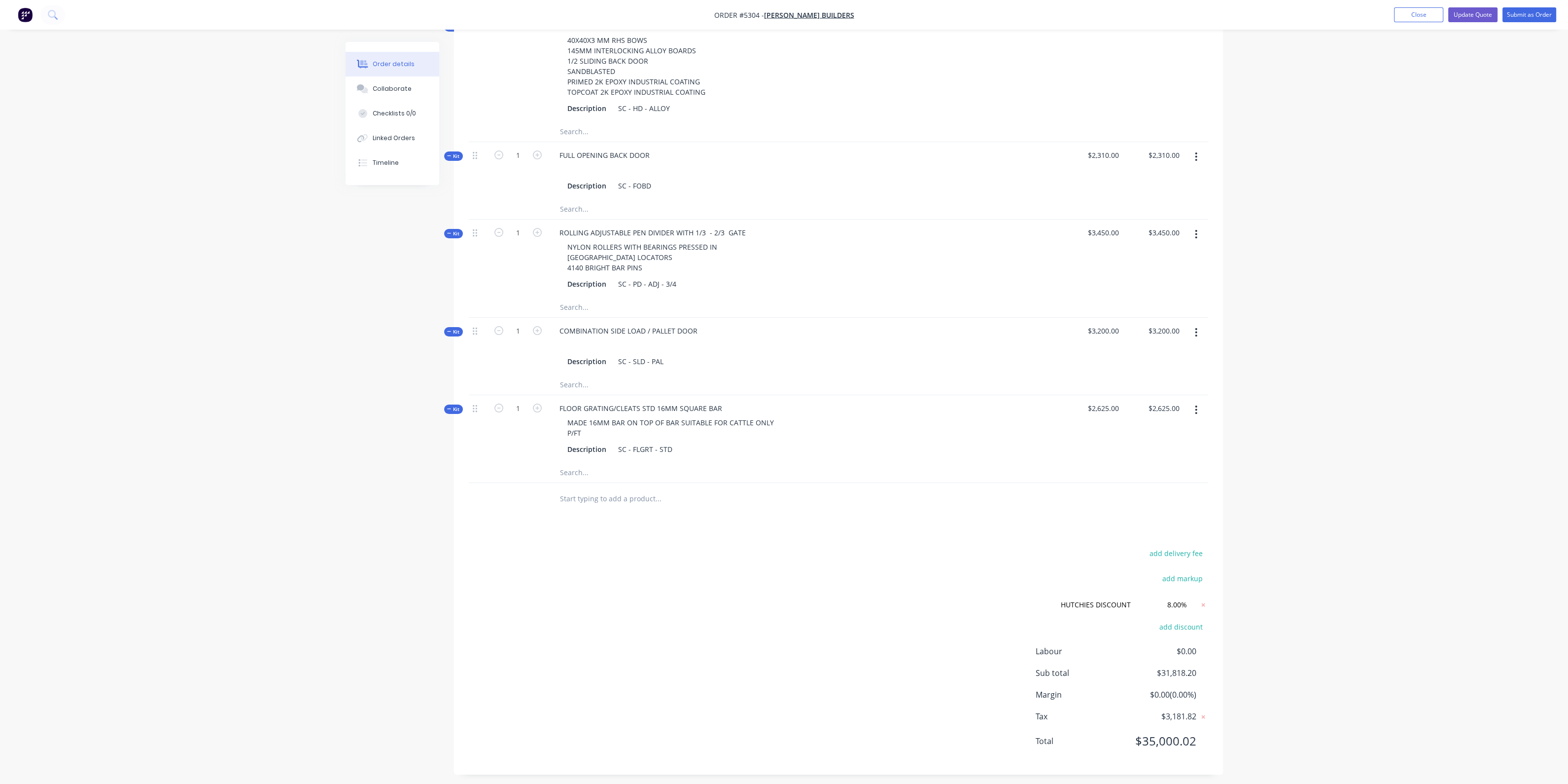
scroll to position [136, 0]
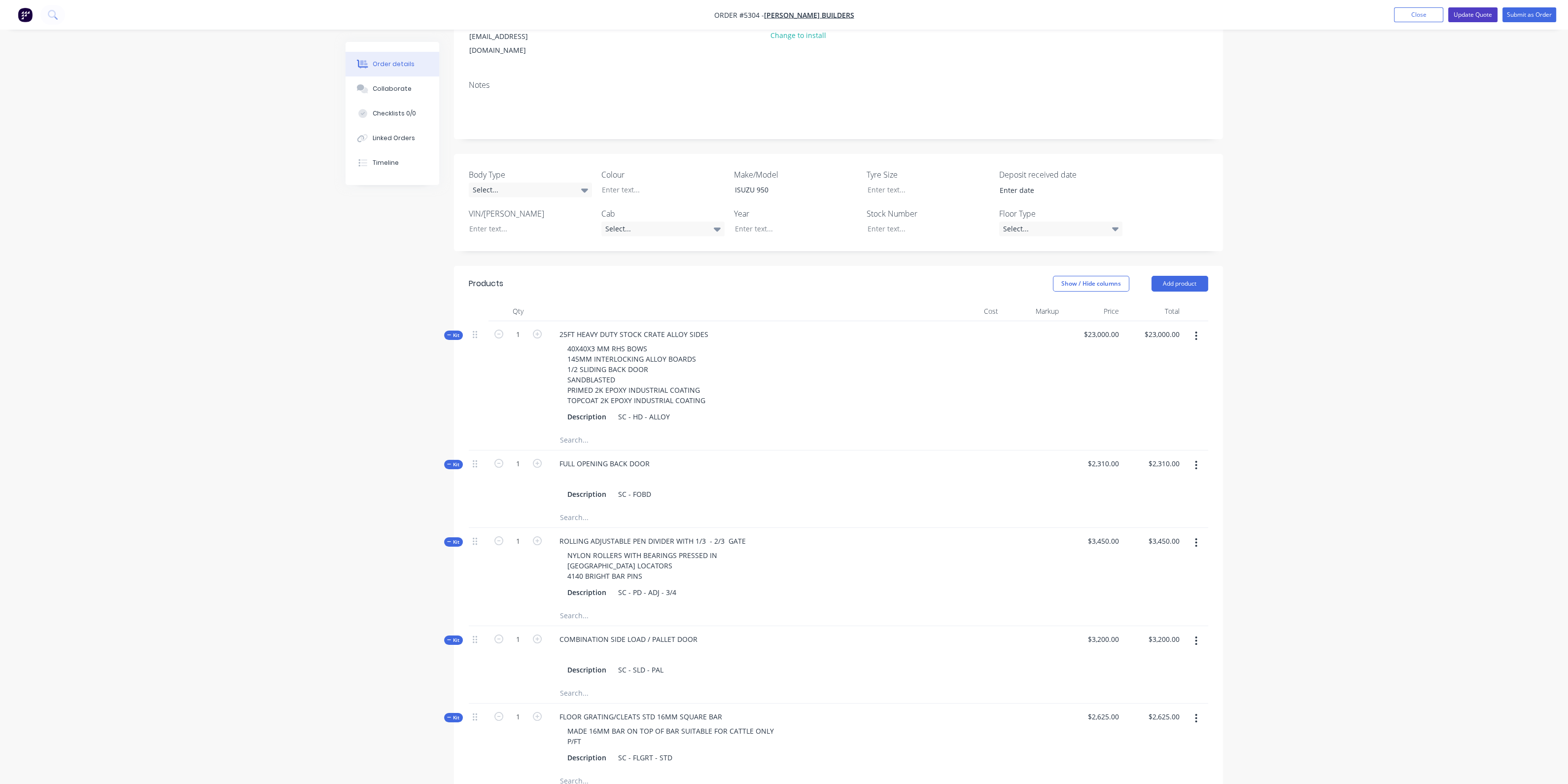
click at [1469, 15] on button "Update Quote" at bounding box center [1473, 15] width 49 height 15
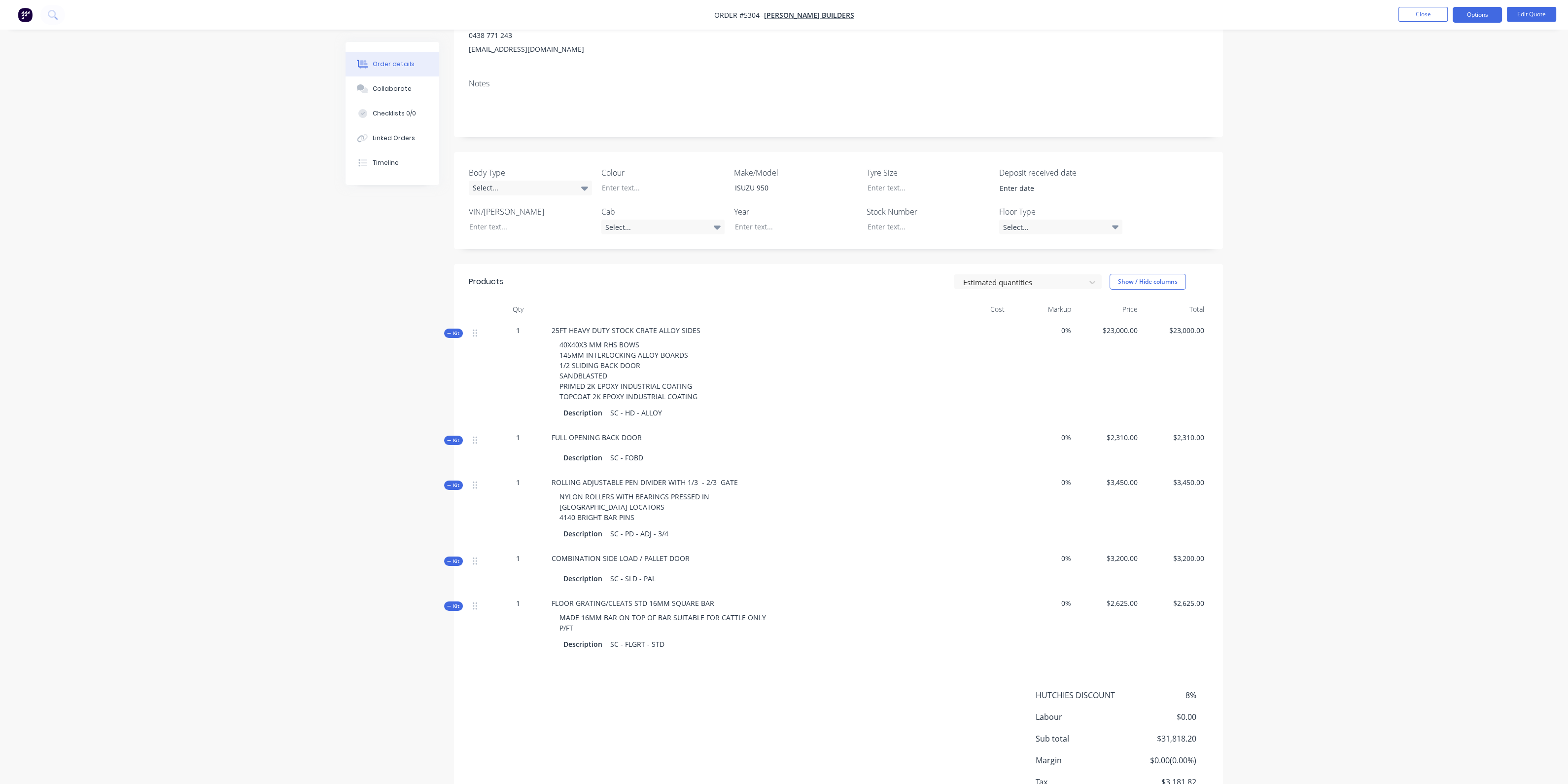
scroll to position [202, 0]
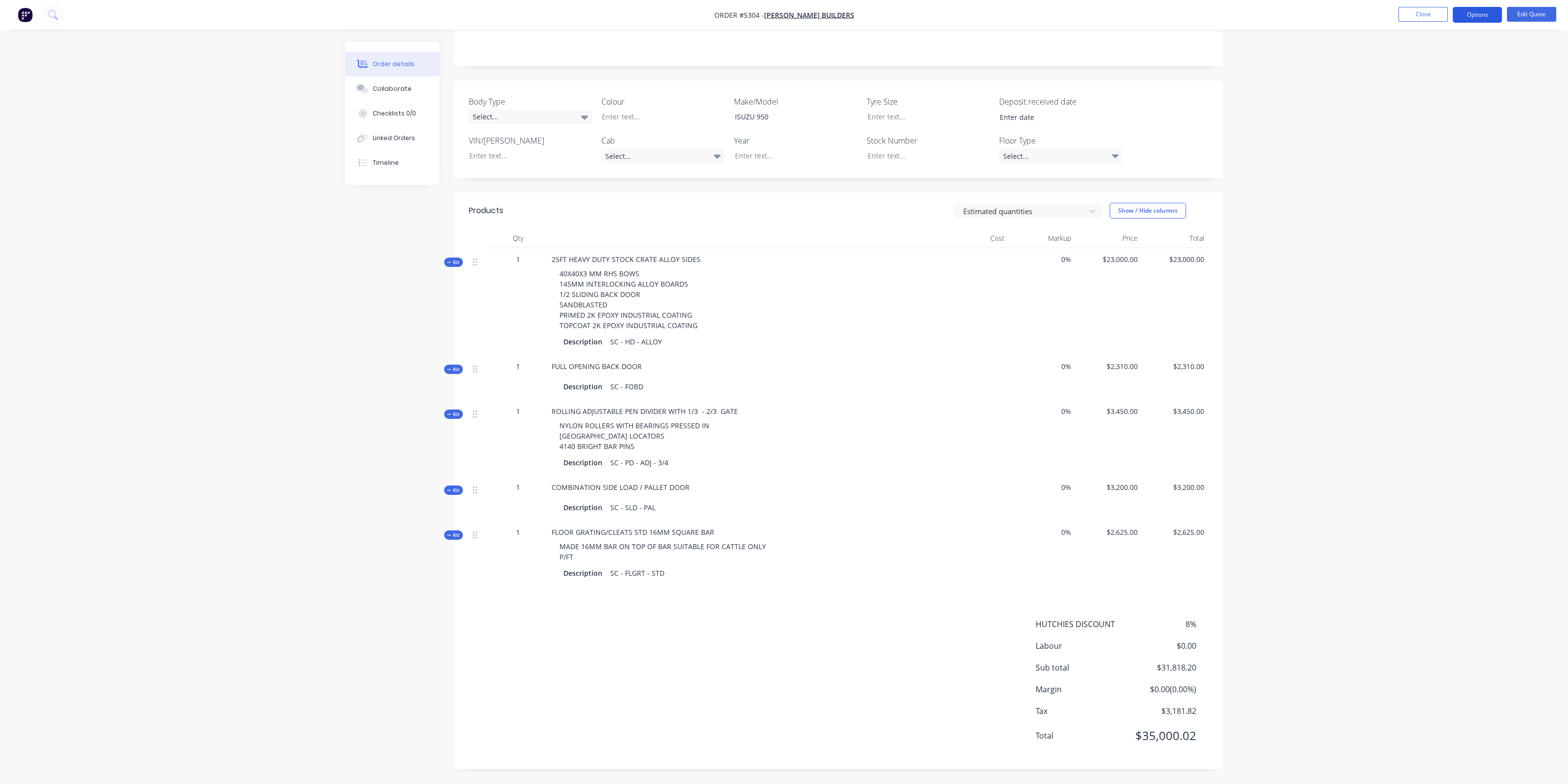
click at [1481, 16] on button "Options" at bounding box center [1478, 14] width 49 height 16
click at [1441, 58] on div "Quote" at bounding box center [1448, 59] width 90 height 14
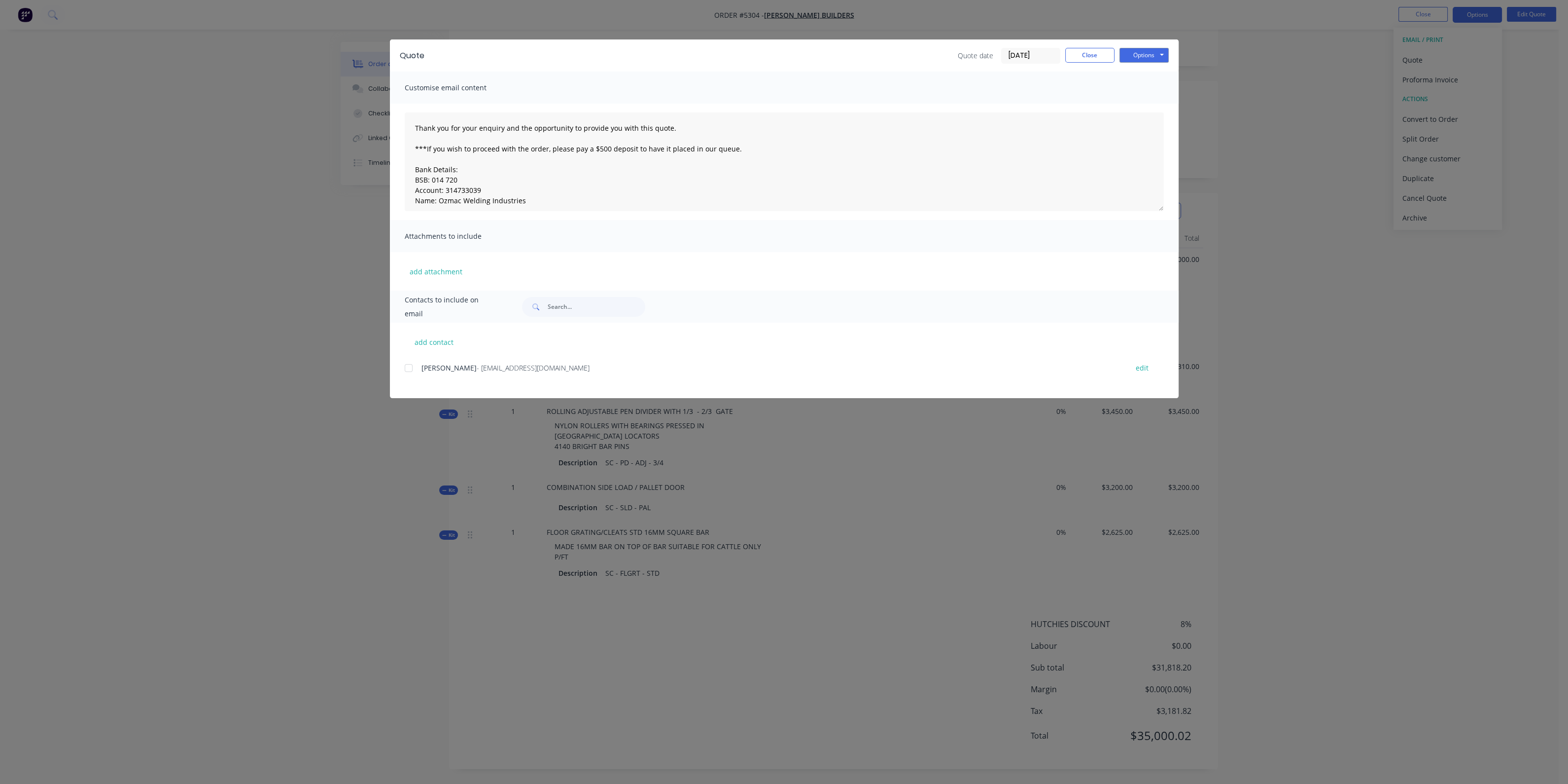
click at [404, 370] on div "add contact [PERSON_NAME] - [EMAIL_ADDRESS][DOMAIN_NAME] edit" at bounding box center [784, 360] width 789 height 76
click at [409, 364] on div at bounding box center [409, 368] width 20 height 20
drag, startPoint x: 606, startPoint y: 147, endPoint x: 591, endPoint y: 147, distance: 15.0
click at [591, 147] on textarea "Thank you for your enquiry and the opportunity to provide you with this quote. …" at bounding box center [784, 162] width 759 height 99
click at [738, 144] on textarea "Thank you for your enquiry and the opportunity to provide you with this quote. …" at bounding box center [784, 162] width 759 height 99
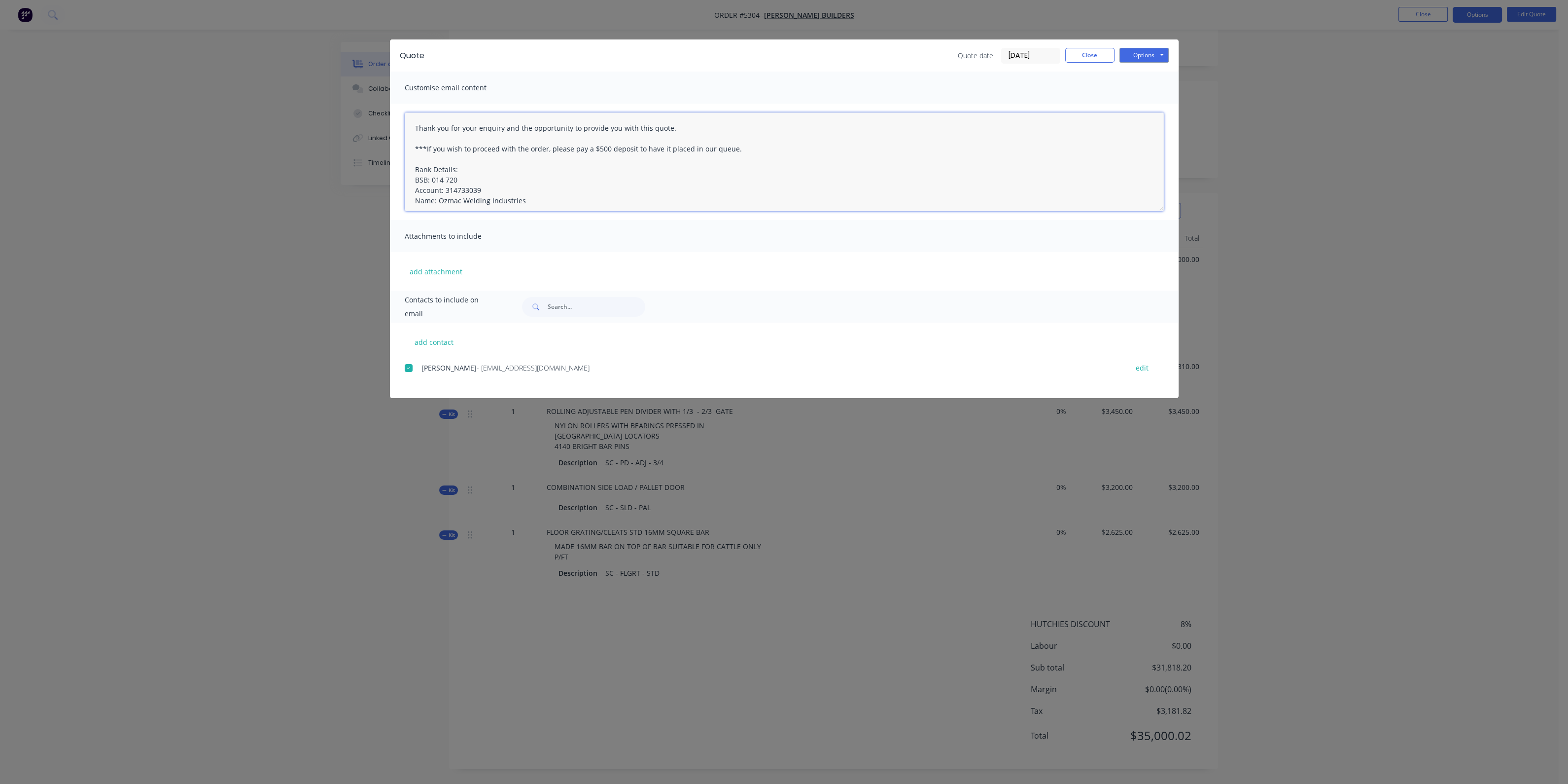
click at [484, 159] on textarea "Thank you for your enquiry and the opportunity to provide you with this quote. …" at bounding box center [784, 162] width 759 height 99
click at [599, 150] on textarea "Thank you for your enquiry and the opportunity to provide you with this quote. …" at bounding box center [784, 162] width 759 height 99
drag, startPoint x: 605, startPoint y: 148, endPoint x: 589, endPoint y: 150, distance: 16.1
click at [589, 150] on textarea "Thank you for your enquiry and the opportunity to provide you with this quote. …" at bounding box center [784, 162] width 759 height 99
click at [639, 197] on textarea "Thank you for your enquiry and the opportunity to provide you with this quote. …" at bounding box center [784, 162] width 759 height 99
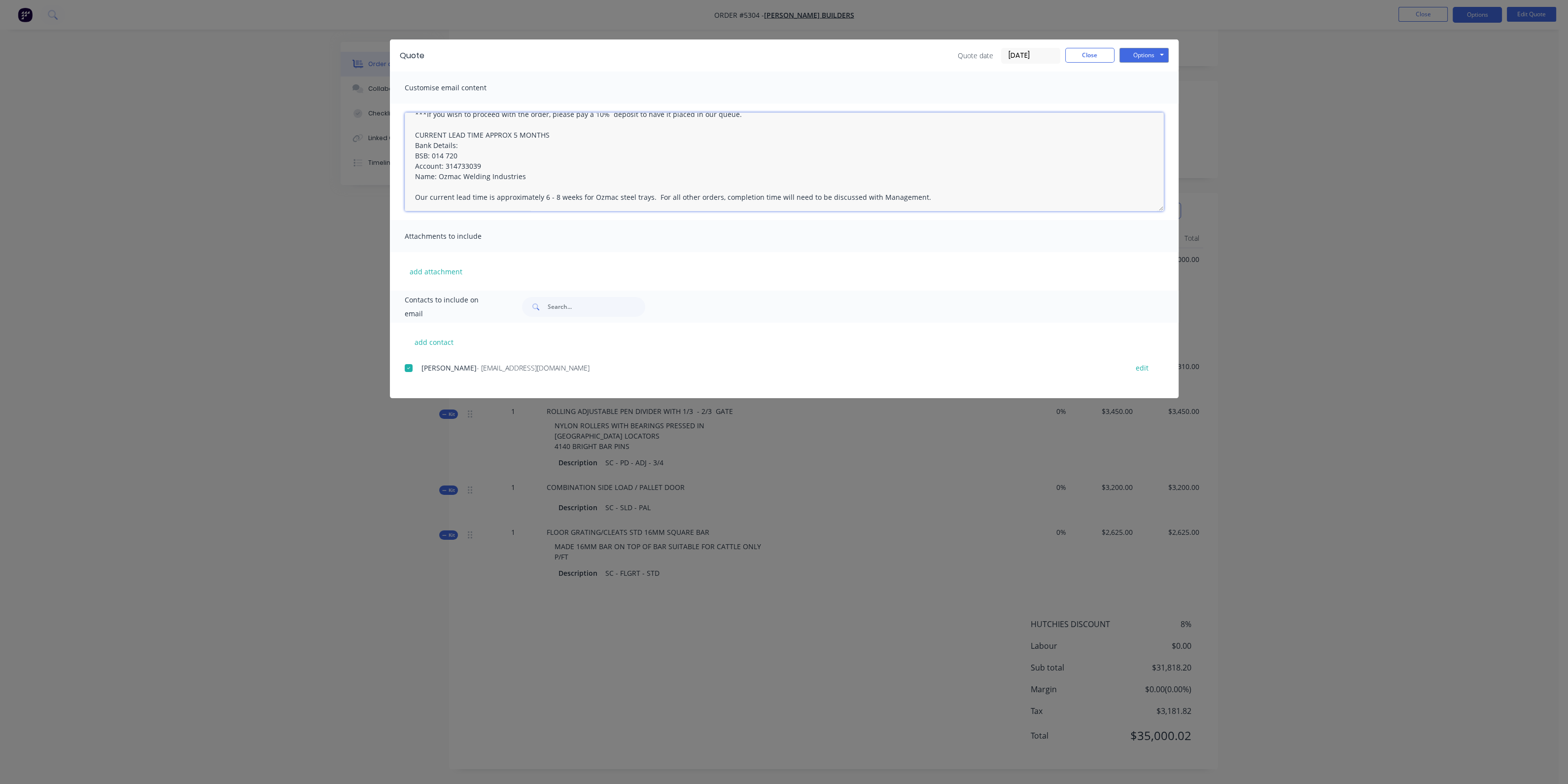
scroll to position [0, 0]
click at [575, 166] on textarea "Thank you for your enquiry and the opportunity to provide you with this quote. …" at bounding box center [784, 162] width 759 height 99
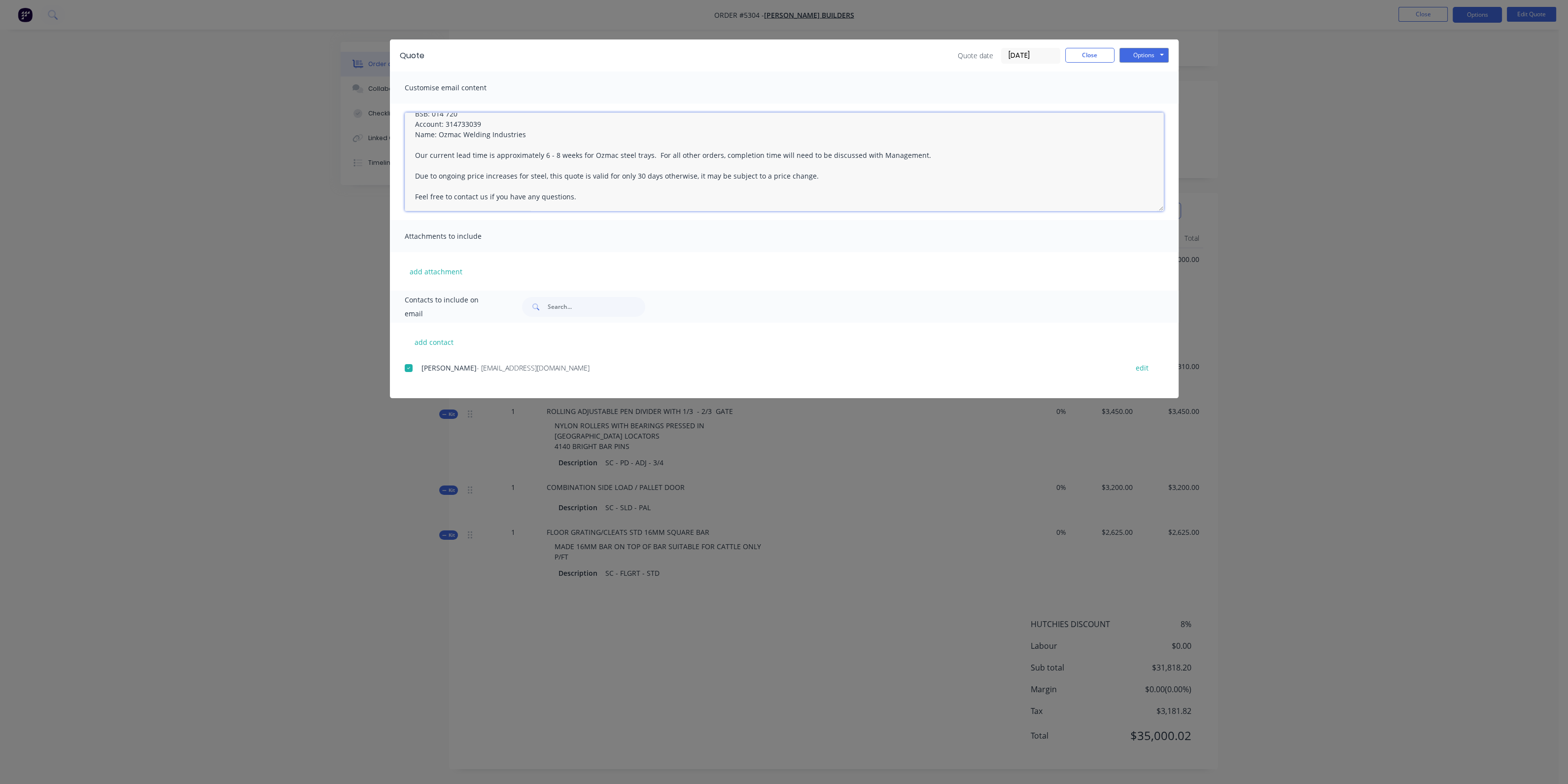
drag, startPoint x: 809, startPoint y: 155, endPoint x: 399, endPoint y: 155, distance: 410.0
click at [399, 155] on div "Thank you for your enquiry and the opportunity to provide you with this quote. …" at bounding box center [784, 161] width 789 height 116
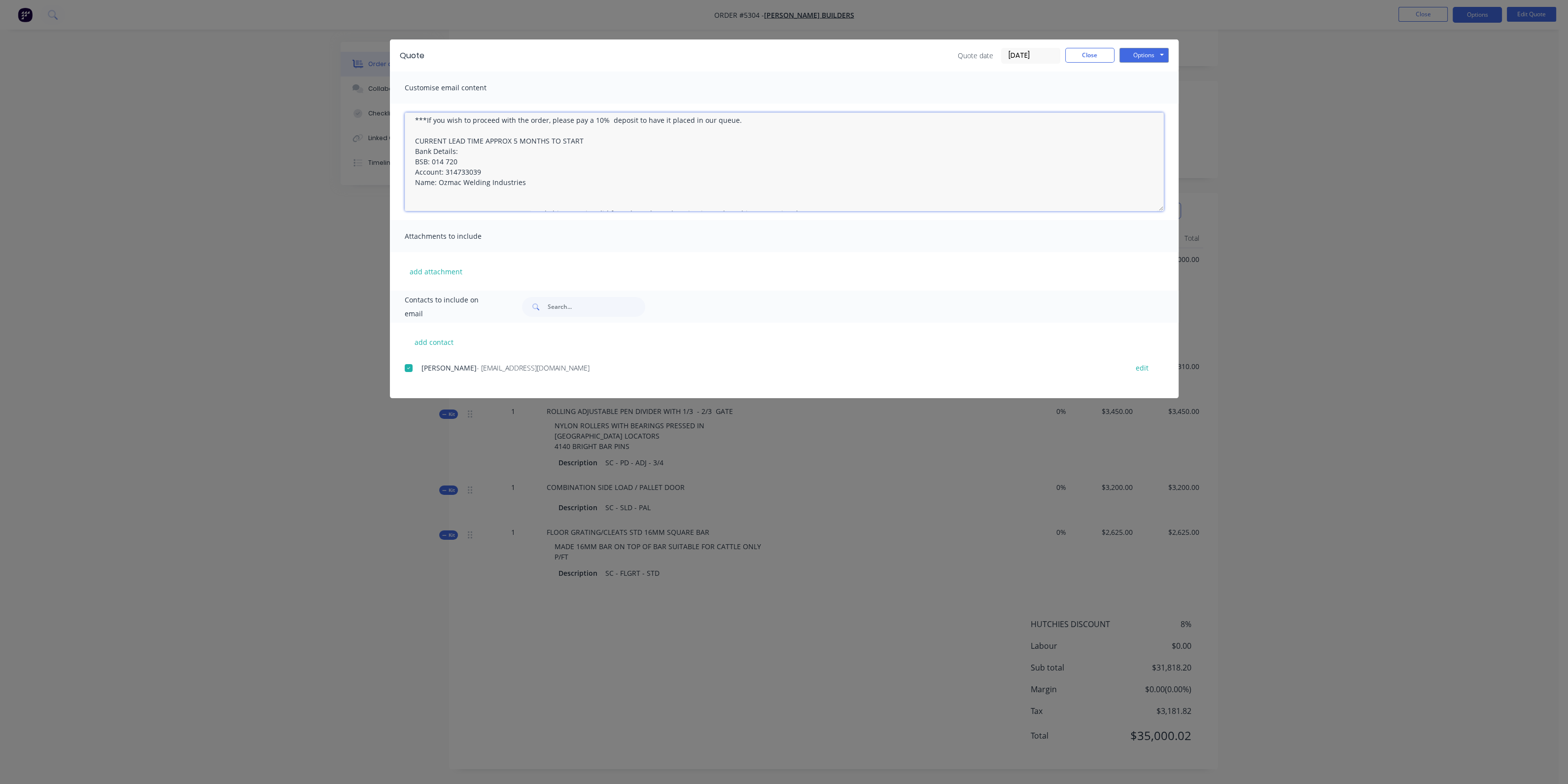
scroll to position [0, 0]
click at [637, 188] on textarea "Thank you for your enquiry and the opportunity to provide you with this quote. …" at bounding box center [784, 162] width 759 height 99
type textarea "Thank you for your enquiry and the opportunity to provide you with this quote. …"
click at [1125, 54] on button "Options" at bounding box center [1144, 55] width 49 height 15
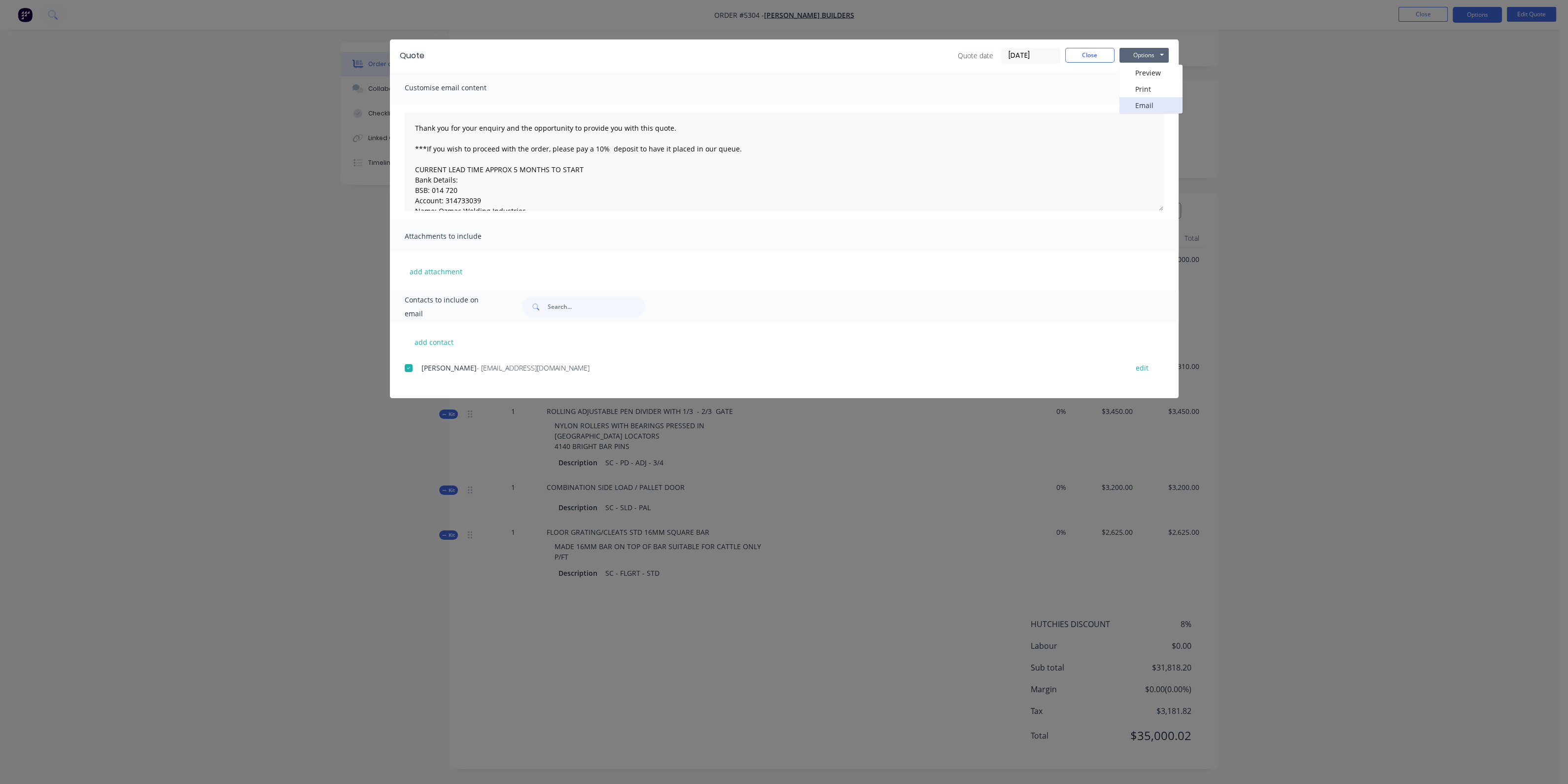
click at [1136, 97] on button "Email" at bounding box center [1150, 105] width 63 height 16
click at [1155, 56] on button "Options" at bounding box center [1144, 55] width 49 height 15
click at [1148, 92] on button "Print" at bounding box center [1150, 89] width 63 height 16
click at [1078, 49] on button "Close" at bounding box center [1090, 55] width 49 height 15
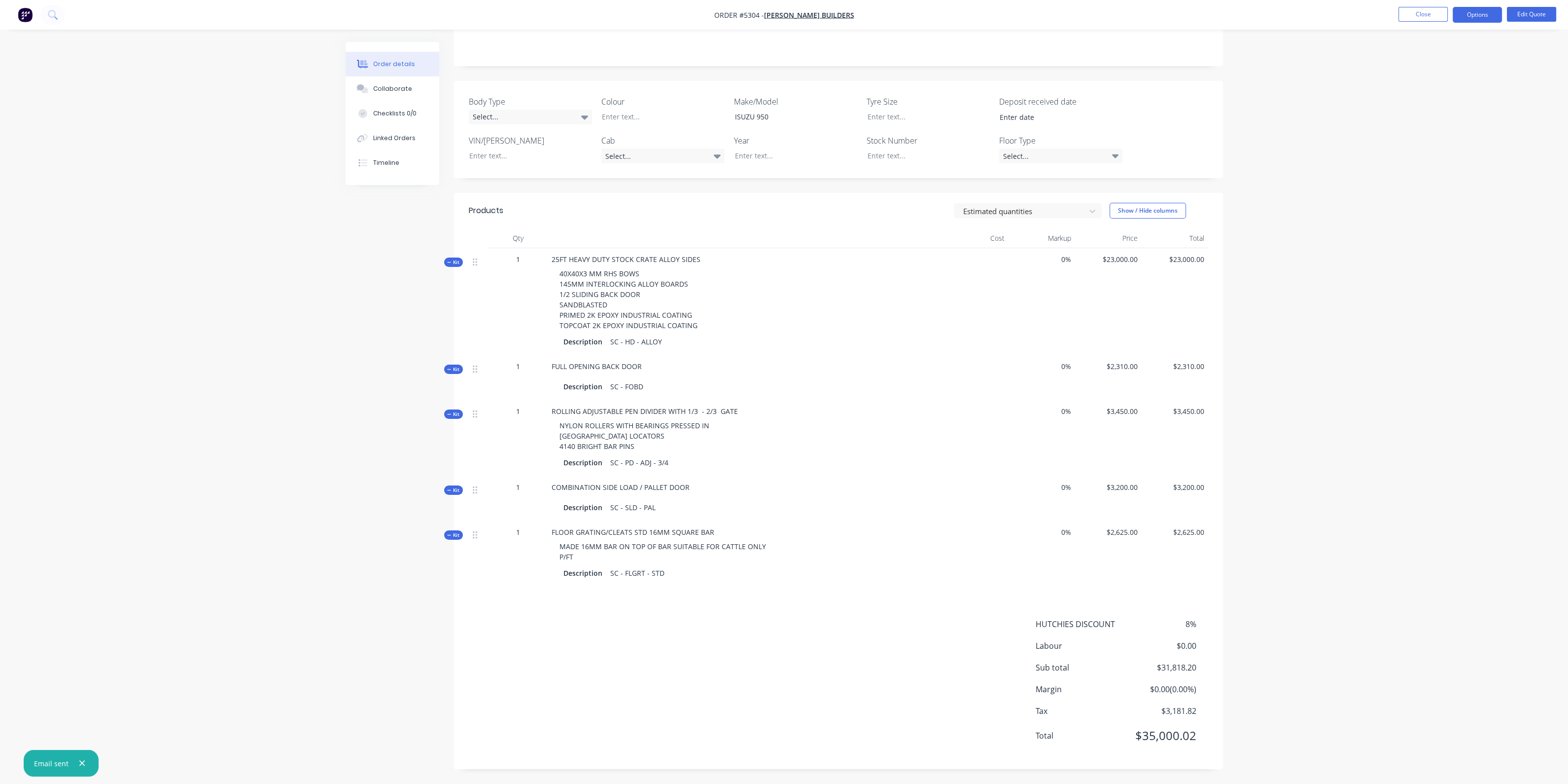
click at [1416, 6] on nav "Order #5304 - [PERSON_NAME] Builders Close Options Edit Quote" at bounding box center [784, 15] width 1568 height 30
click at [1419, 11] on button "Close" at bounding box center [1423, 14] width 49 height 15
